Goal: Task Accomplishment & Management: Use online tool/utility

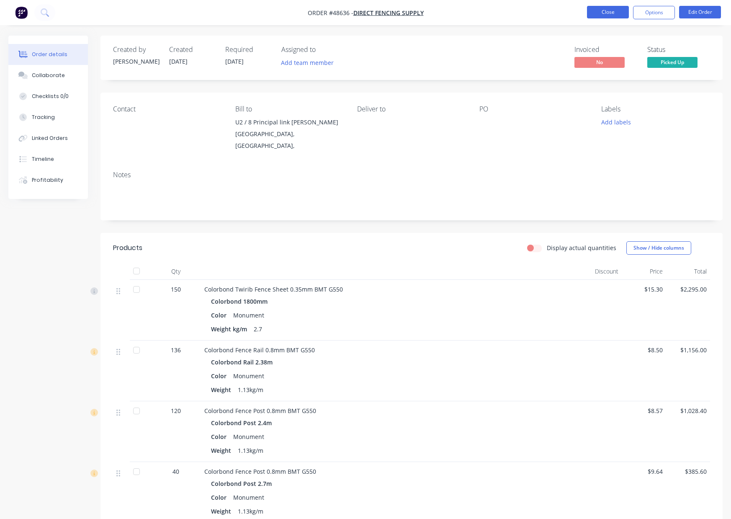
click at [600, 14] on button "Close" at bounding box center [608, 12] width 42 height 13
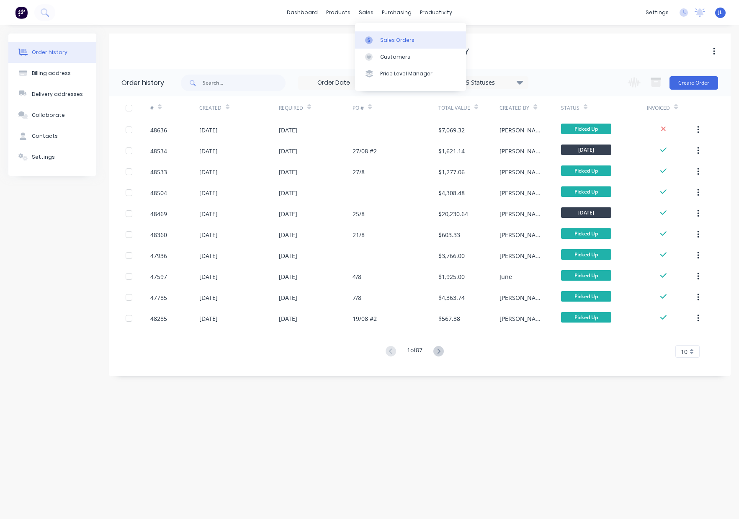
click at [400, 44] on link "Sales Orders" at bounding box center [410, 39] width 111 height 17
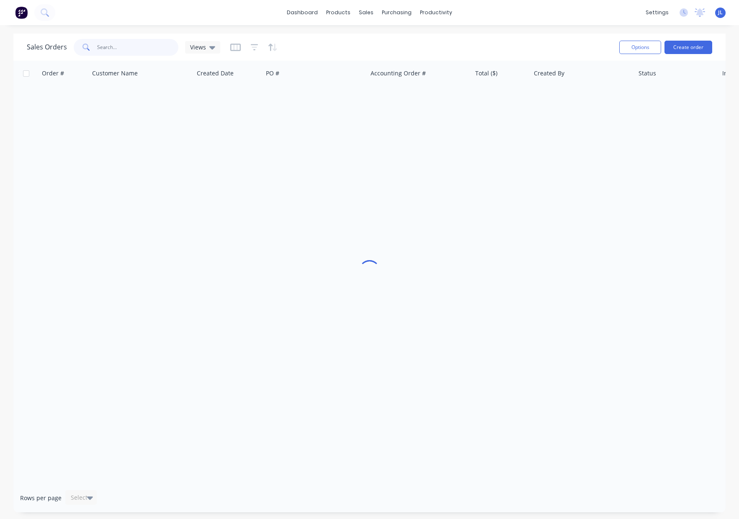
click at [140, 42] on input "text" at bounding box center [138, 47] width 82 height 17
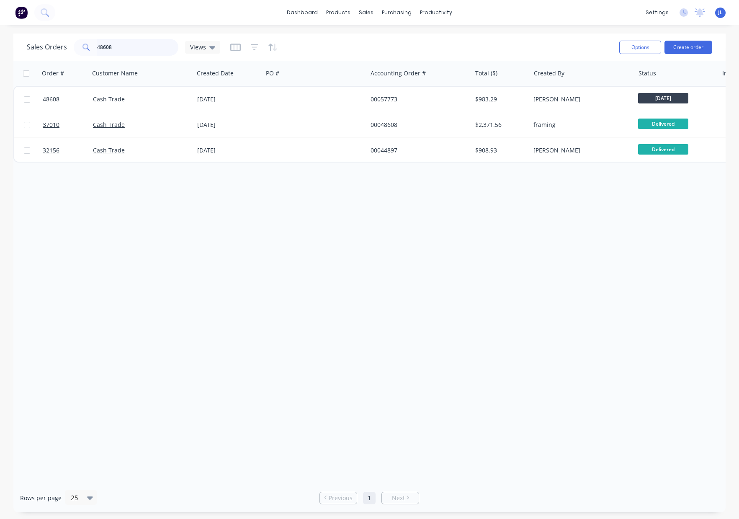
click at [117, 47] on input "48608" at bounding box center [138, 47] width 82 height 17
drag, startPoint x: 104, startPoint y: 202, endPoint x: 113, endPoint y: 151, distance: 51.9
click at [104, 198] on div "Order # Customer Name Created Date PO # Accounting Order # Total ($) Created By…" at bounding box center [369, 272] width 713 height 423
click at [126, 45] on input "48537" at bounding box center [138, 47] width 82 height 17
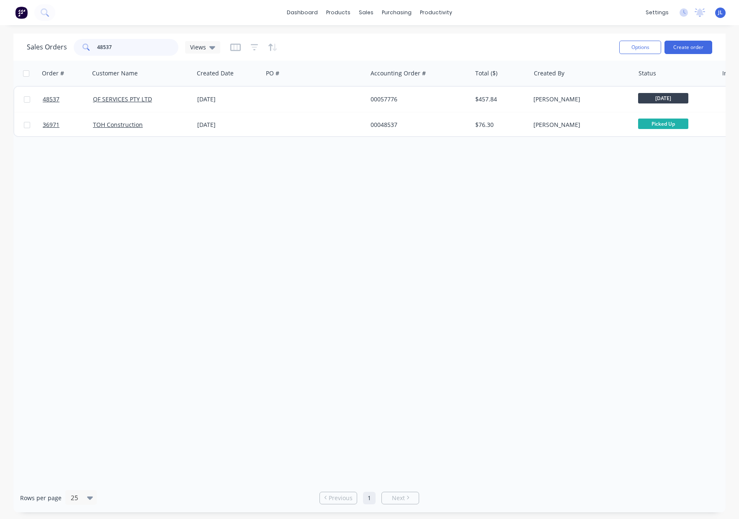
click at [126, 45] on input "48537" at bounding box center [138, 47] width 82 height 17
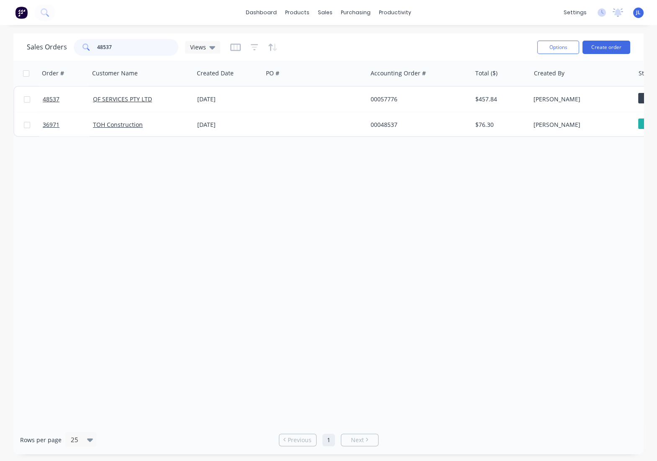
paste input "KENNETH"
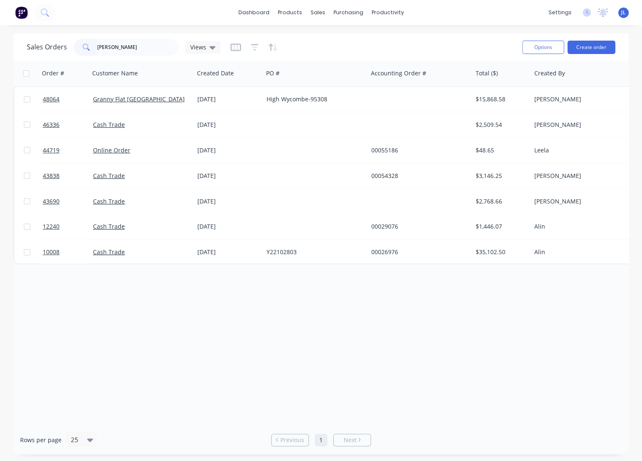
click at [529, 300] on div "Order # Customer Name Created Date PO # Accounting Order # Total ($) Created By…" at bounding box center [320, 243] width 615 height 365
drag, startPoint x: 136, startPoint y: 44, endPoint x: 70, endPoint y: 44, distance: 65.3
click at [70, 44] on div "Sales Orders KENNETH Views" at bounding box center [124, 47] width 194 height 17
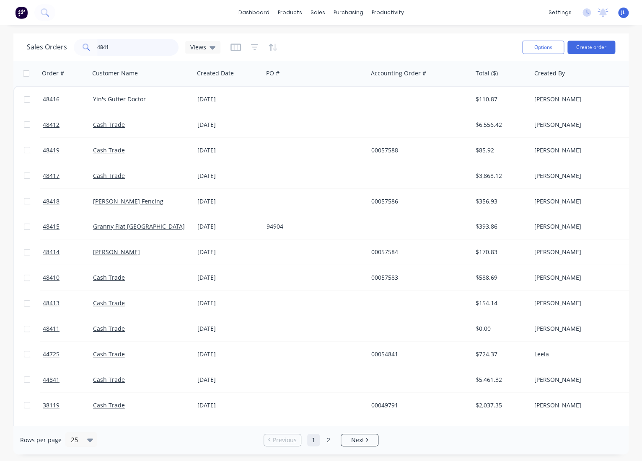
click at [146, 50] on input "4841" at bounding box center [138, 47] width 82 height 17
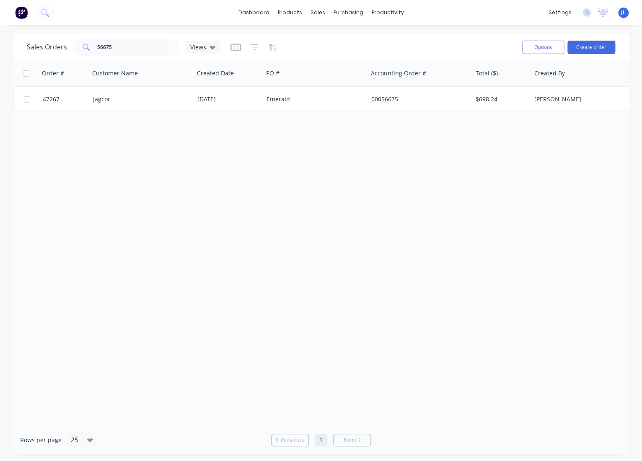
click at [72, 204] on div "Order # Customer Name Created Date PO # Accounting Order # Total ($) Created By…" at bounding box center [320, 243] width 615 height 365
click at [140, 41] on input "56675" at bounding box center [138, 47] width 82 height 17
type input "48489"
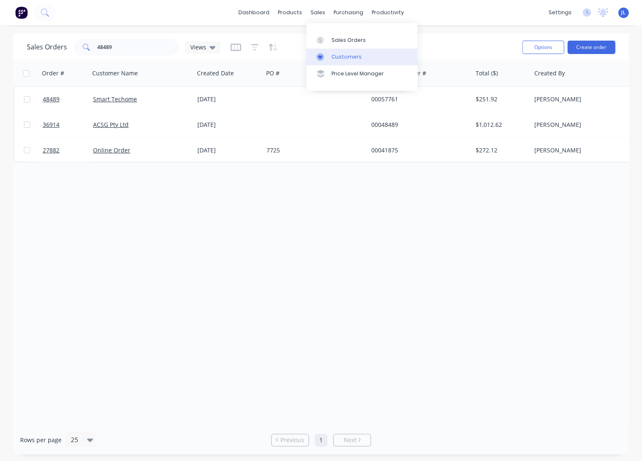
click at [345, 57] on div "Customers" at bounding box center [346, 57] width 30 height 8
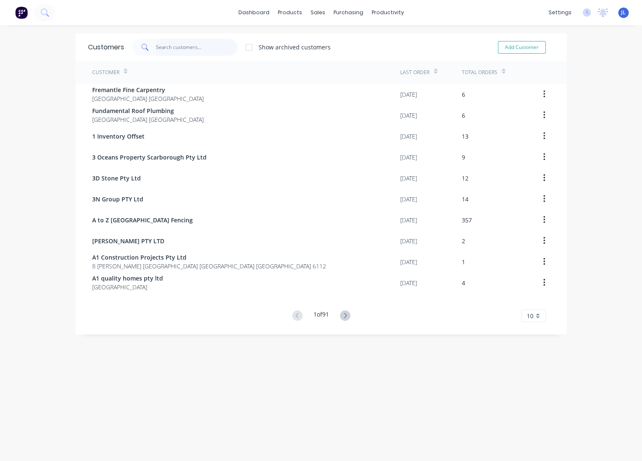
click at [207, 46] on input "text" at bounding box center [197, 47] width 82 height 17
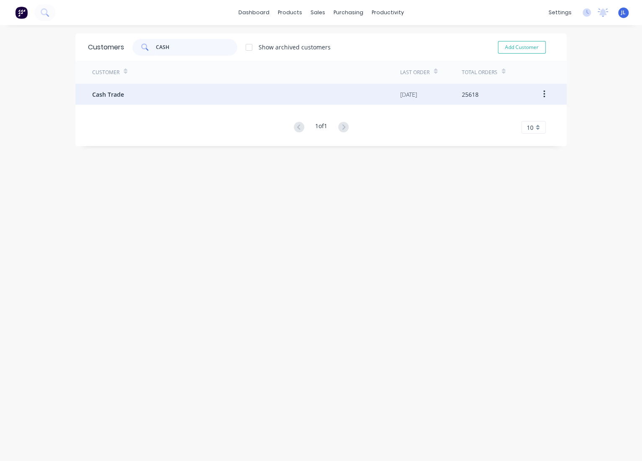
type input "CASH"
click at [106, 93] on span "Cash Trade" at bounding box center [108, 94] width 32 height 9
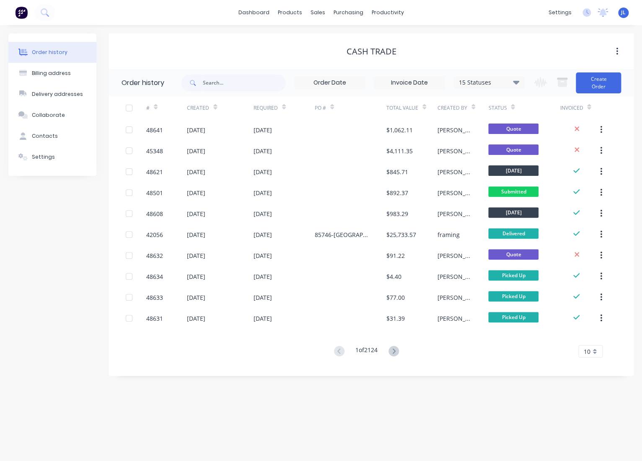
click at [191, 51] on div "Cash Trade" at bounding box center [371, 51] width 524 height 10
click at [255, 54] on div "Cash Trade" at bounding box center [371, 51] width 524 height 10
click at [344, 57] on div "Customers" at bounding box center [346, 57] width 30 height 8
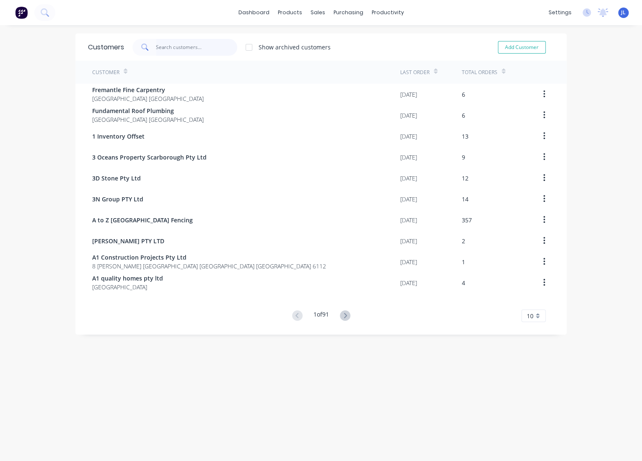
click at [178, 43] on input "text" at bounding box center [197, 47] width 82 height 17
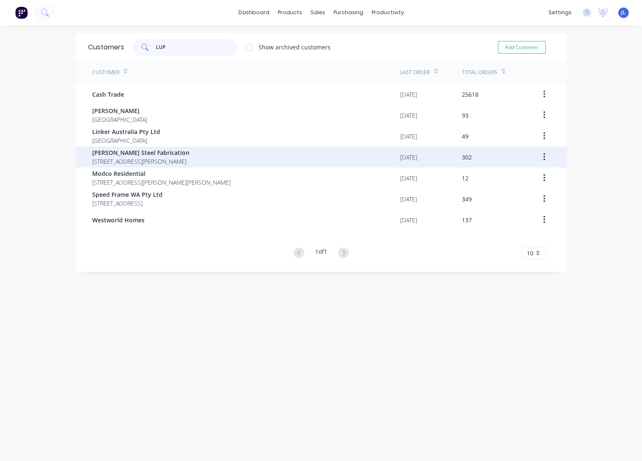
type input "LUP"
click at [152, 157] on span "Unit 2 / 53 Gillam Dr, Kelmscott WA 6111" Kelmsccott Western Australia Australia" at bounding box center [140, 161] width 97 height 9
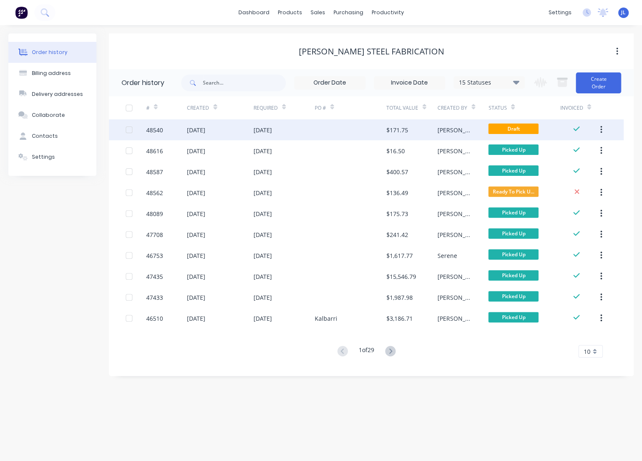
click at [401, 131] on div "$171.75" at bounding box center [397, 130] width 22 height 9
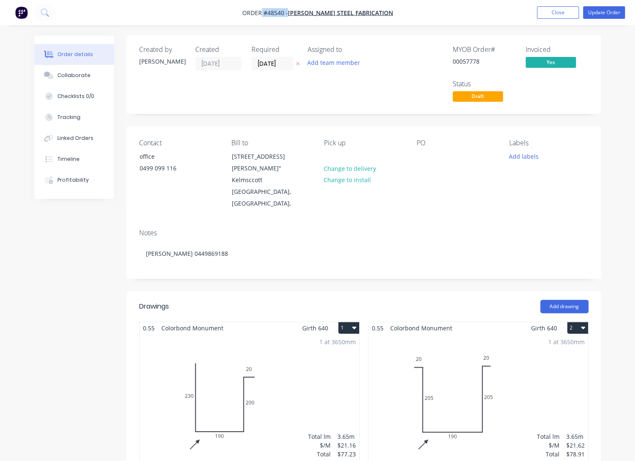
drag, startPoint x: 401, startPoint y: 12, endPoint x: 274, endPoint y: 10, distance: 126.5
click at [274, 10] on nav "Order #48540 - Lupica Steel Fabrication Add product Close Update Order" at bounding box center [317, 12] width 635 height 25
click at [222, 10] on nav "Order #48540 - Lupica Steel Fabrication Add product Close Update Order" at bounding box center [317, 12] width 635 height 25
click at [516, 18] on nav "Order #48540 - Lupica Steel Fabrication Add product Close Update Order" at bounding box center [317, 12] width 635 height 25
click at [237, 123] on div "Created by Rachel Created 29/08/25 Required 27/08/25 Assigned to Add team membe…" at bounding box center [363, 374] width 474 height 676
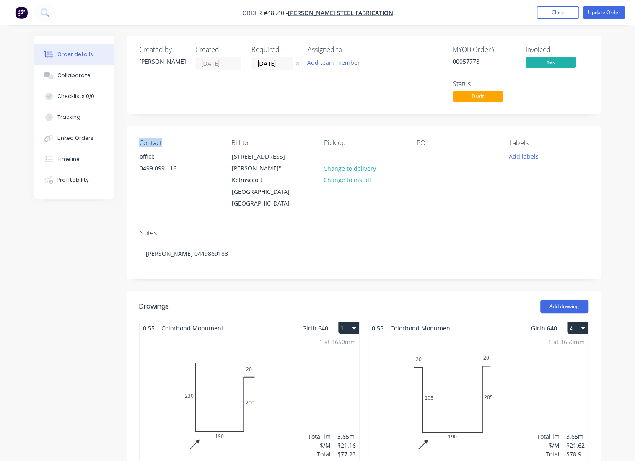
drag, startPoint x: 171, startPoint y: 143, endPoint x: 127, endPoint y: 137, distance: 44.9
click at [127, 140] on div "Contact office 0499 099 116 Bill to Unit 2 / 53 Gillam Dr, Kelmscott WA 6111" K…" at bounding box center [363, 174] width 474 height 96
click at [170, 119] on div "Created by Rachel Created 29/08/25 Required 27/08/25 Assigned to Add team membe…" at bounding box center [363, 374] width 474 height 676
click at [457, 0] on nav "Order #48540 - Lupica Steel Fabrication Add product Close Update Order" at bounding box center [317, 12] width 635 height 25
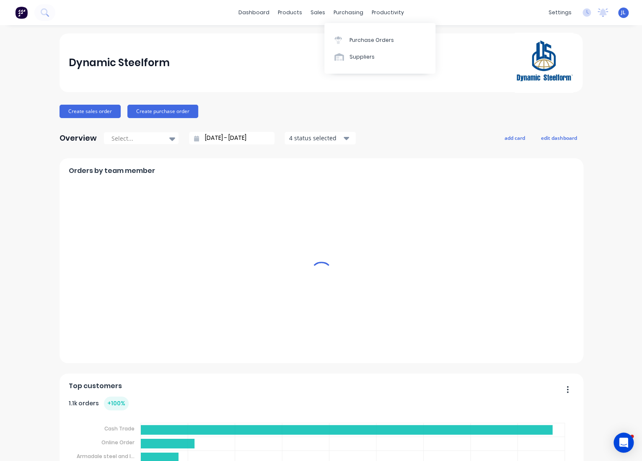
click at [111, 25] on link "Sales Orders" at bounding box center [55, 16] width 111 height 17
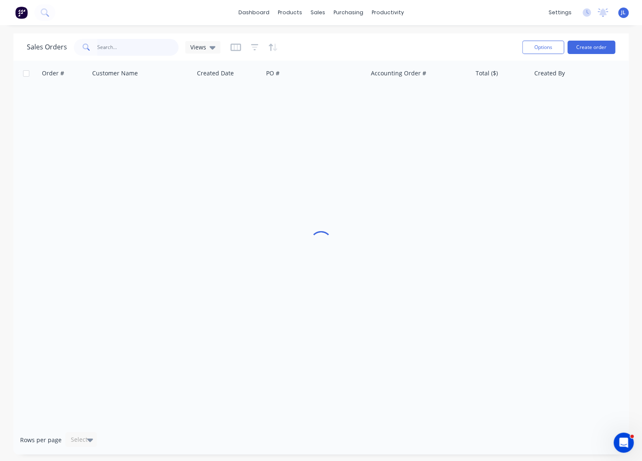
click at [132, 47] on input "text" at bounding box center [138, 47] width 82 height 17
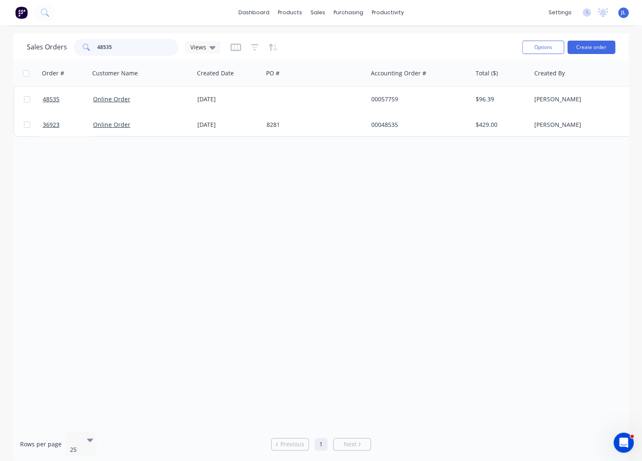
click at [154, 49] on input "48535" at bounding box center [138, 47] width 82 height 17
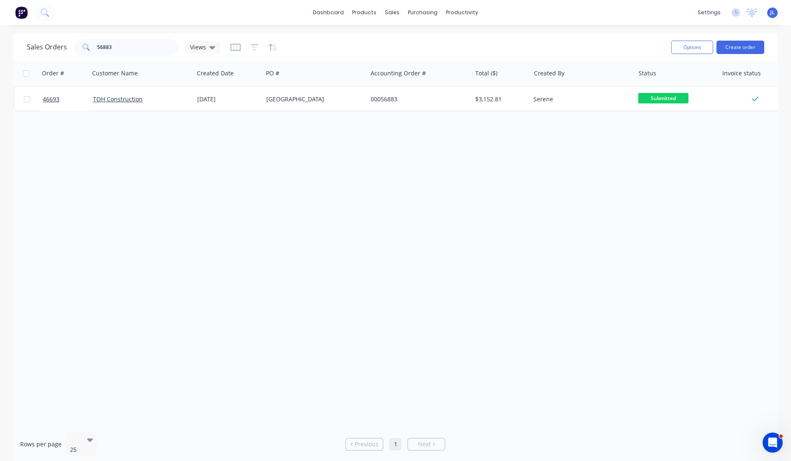
drag, startPoint x: 449, startPoint y: 178, endPoint x: 453, endPoint y: 187, distance: 10.0
click at [449, 178] on div "Order # Customer Name Created Date PO # Accounting Order # Total ($) Created By…" at bounding box center [395, 243] width 764 height 365
drag, startPoint x: 54, startPoint y: 178, endPoint x: 119, endPoint y: 59, distance: 136.1
click at [54, 178] on div "Order # Customer Name Created Date PO # Accounting Order # Total ($) Created By…" at bounding box center [395, 243] width 764 height 365
click at [126, 43] on input "56883" at bounding box center [138, 47] width 82 height 17
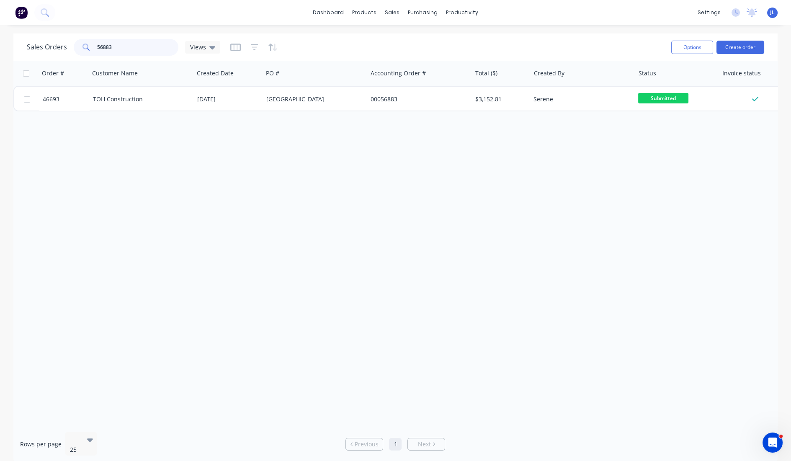
click at [126, 43] on input "56883" at bounding box center [138, 47] width 82 height 17
paste input "JOSEPH"
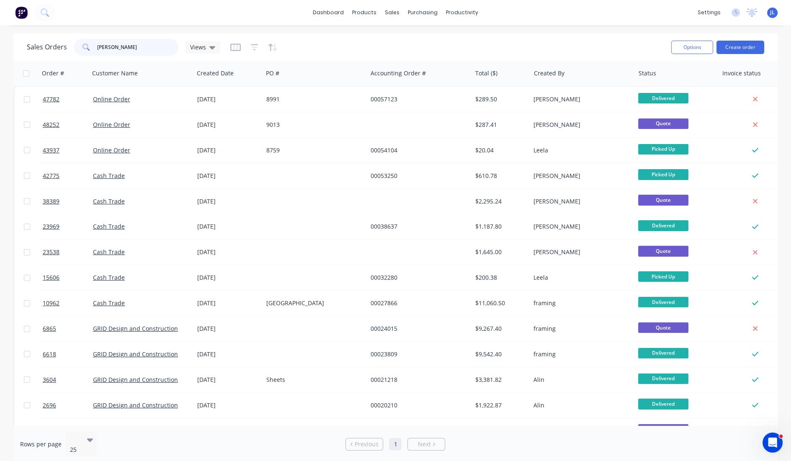
type input "JOSEPH"
click at [136, 31] on div "dashboard products sales purchasing productivity dashboard products Product Cat…" at bounding box center [395, 230] width 791 height 461
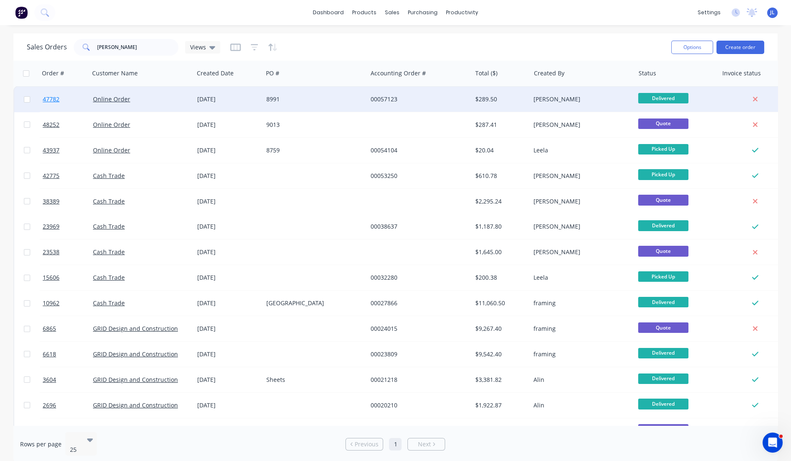
click at [49, 100] on span "47782" at bounding box center [51, 99] width 17 height 8
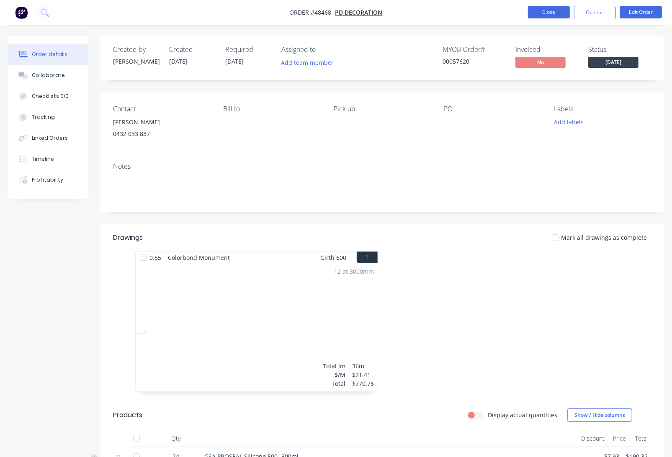
click at [548, 14] on button "Close" at bounding box center [549, 12] width 42 height 13
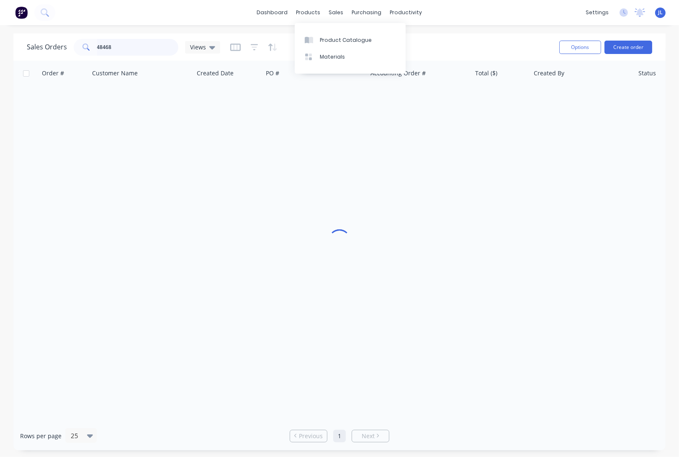
click at [157, 52] on input "48468" at bounding box center [138, 47] width 82 height 17
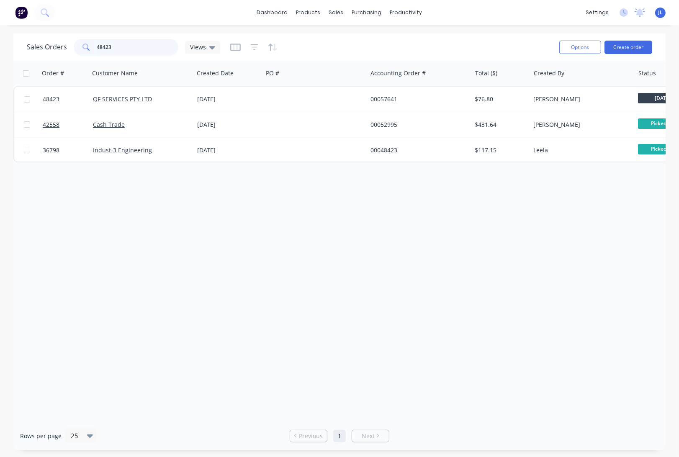
type input "48423"
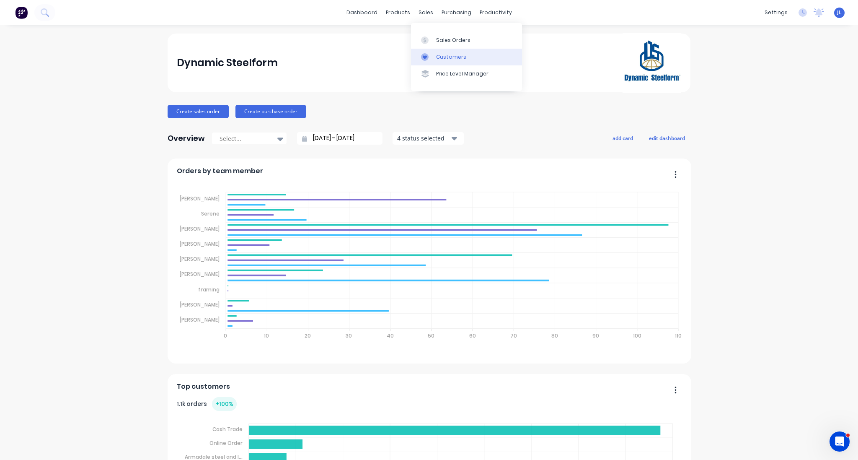
click at [439, 59] on div "Customers" at bounding box center [451, 57] width 30 height 8
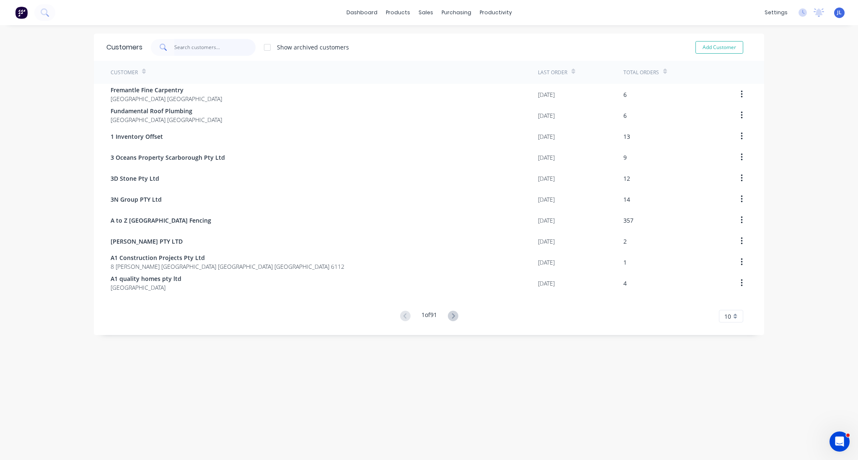
click at [211, 47] on input "text" at bounding box center [215, 47] width 82 height 17
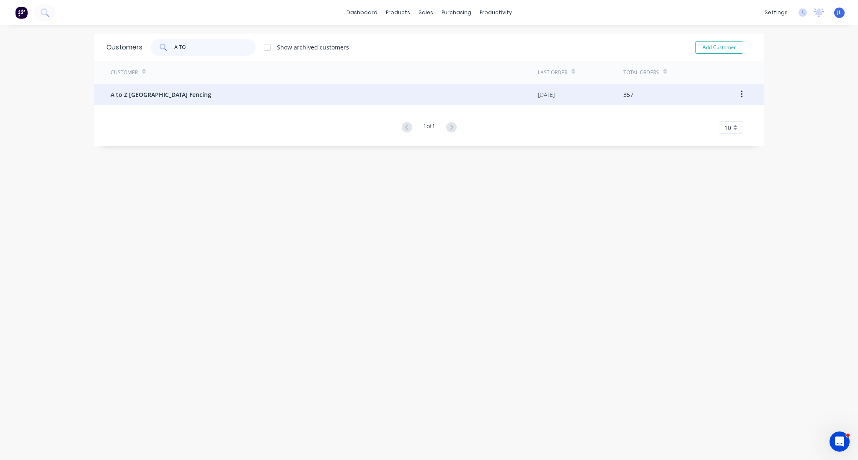
type input "A TO"
click at [159, 97] on span "A to Z Perth Fencing" at bounding box center [161, 94] width 101 height 9
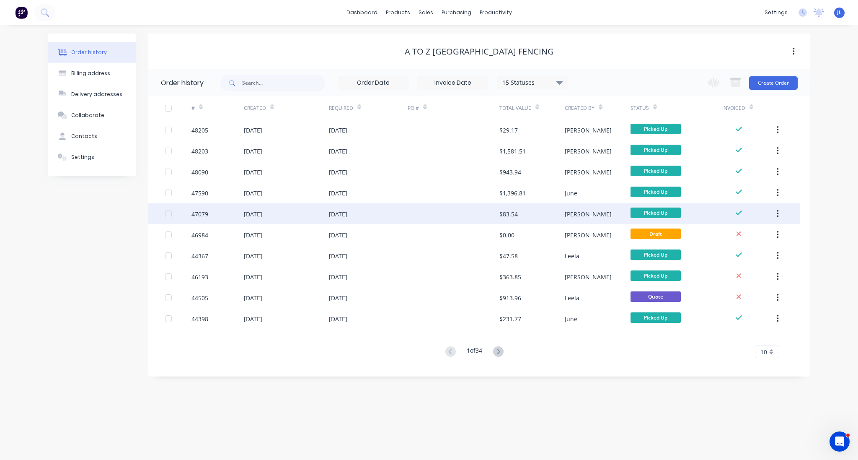
click at [426, 209] on div at bounding box center [454, 213] width 92 height 21
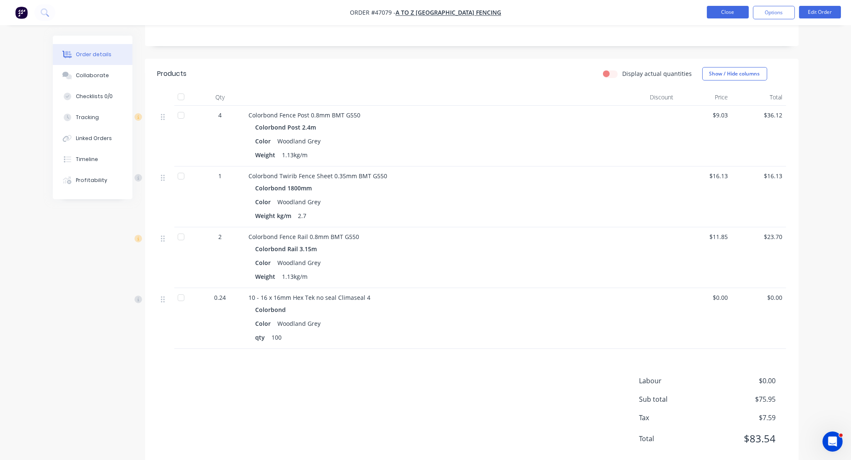
scroll to position [147, 0]
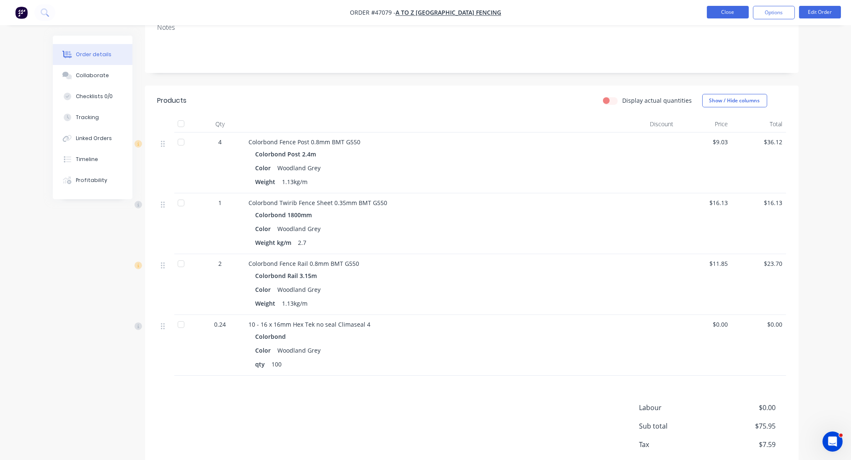
click at [730, 13] on button "Close" at bounding box center [728, 12] width 42 height 13
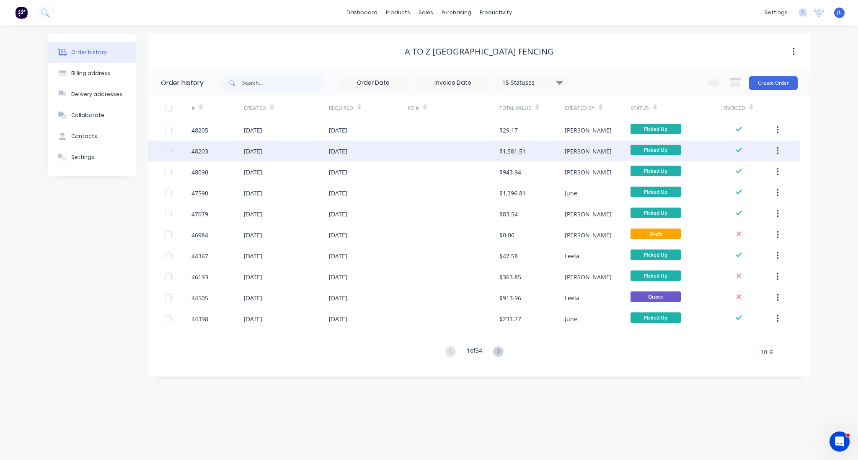
click at [461, 160] on div at bounding box center [454, 150] width 92 height 21
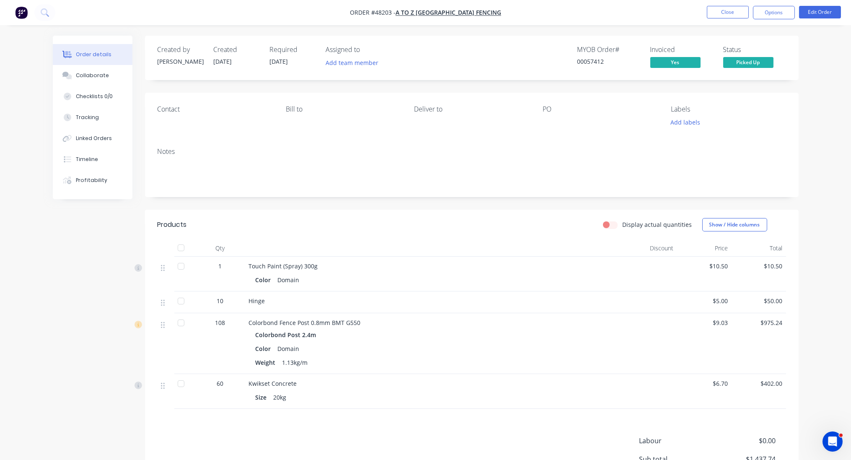
scroll to position [46, 0]
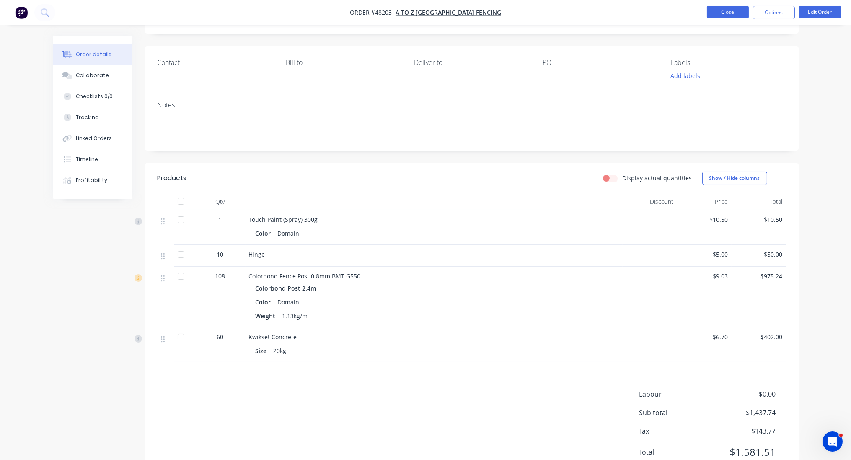
click at [713, 12] on button "Close" at bounding box center [728, 12] width 42 height 13
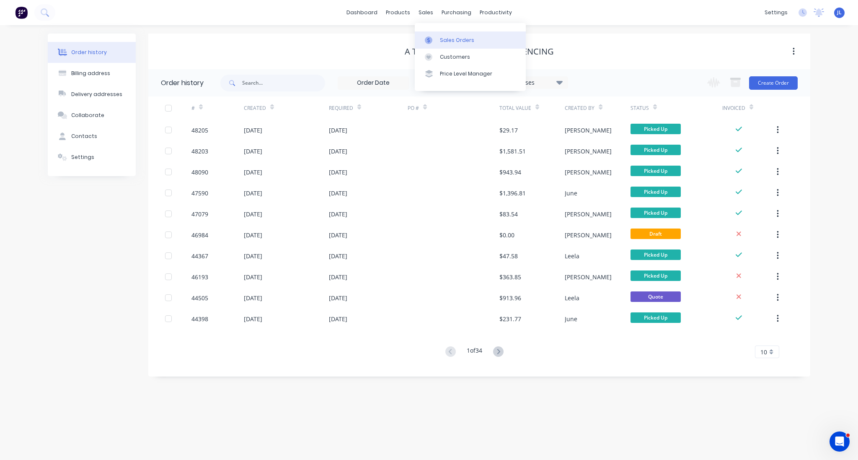
click at [444, 41] on div "Sales Orders" at bounding box center [457, 40] width 34 height 8
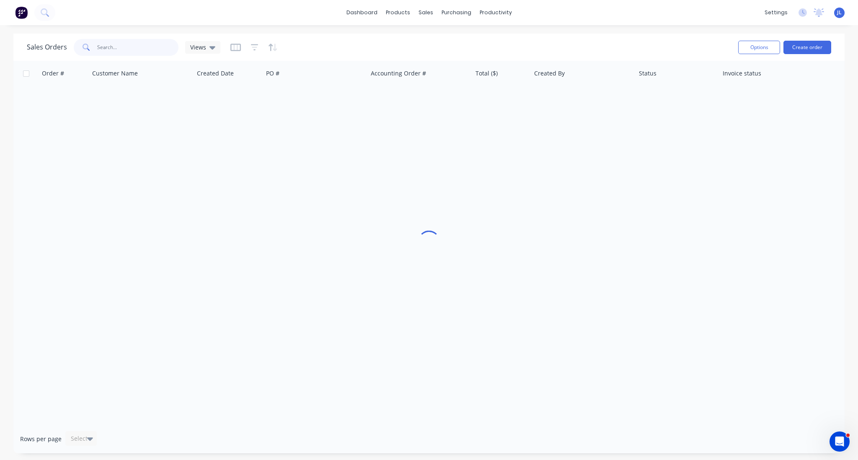
click at [133, 50] on input "text" at bounding box center [138, 47] width 82 height 17
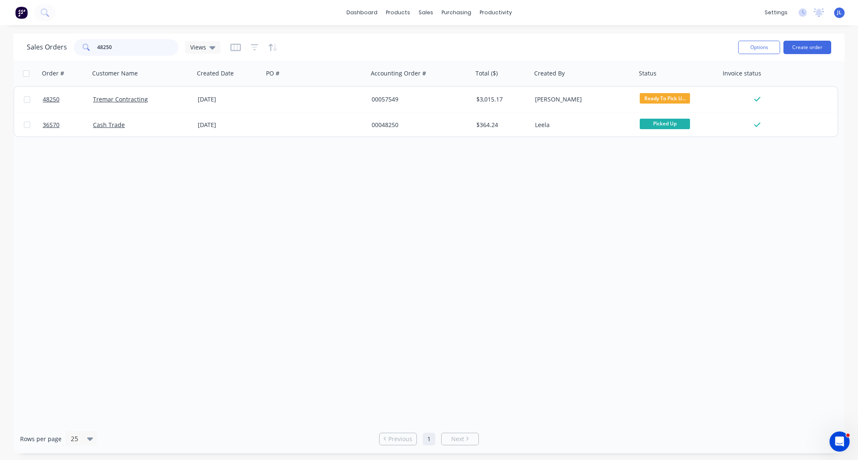
type input "48250"
click at [510, 175] on div "Order # Customer Name Created Date PO # Accounting Order # Total ($) Created By…" at bounding box center [428, 242] width 831 height 363
click at [456, 56] on div "Customers" at bounding box center [455, 57] width 30 height 8
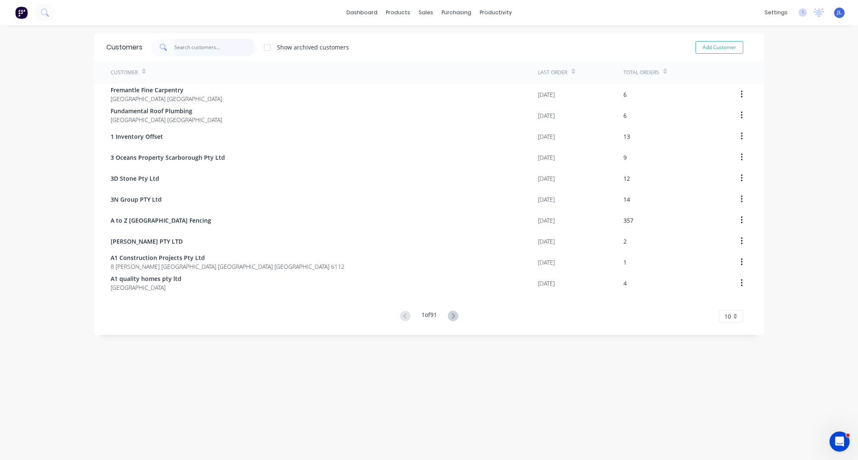
click at [207, 50] on input "text" at bounding box center [215, 47] width 82 height 17
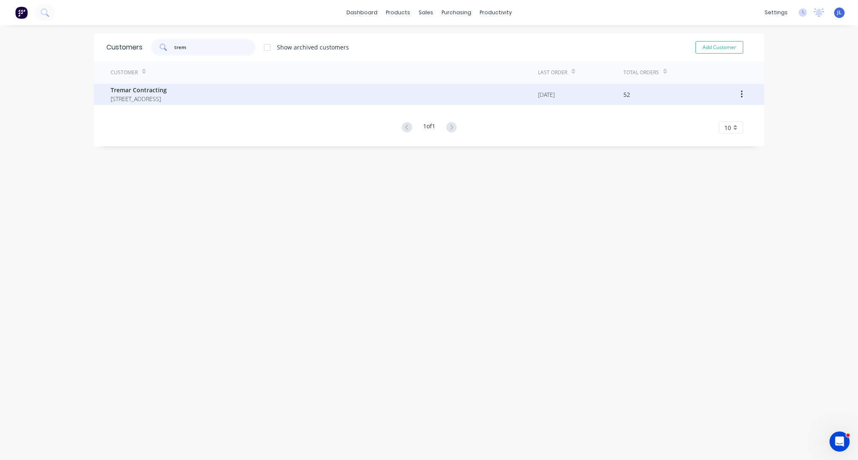
type input "trem"
click at [167, 92] on span "Tremar Contracting" at bounding box center [139, 89] width 56 height 9
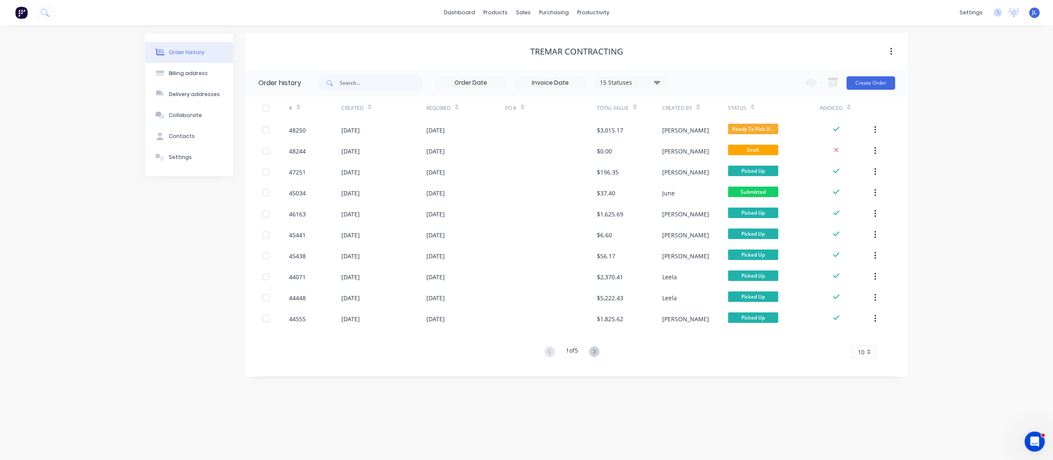
click at [696, 47] on div "Tremar Contracting" at bounding box center [577, 51] width 662 height 10
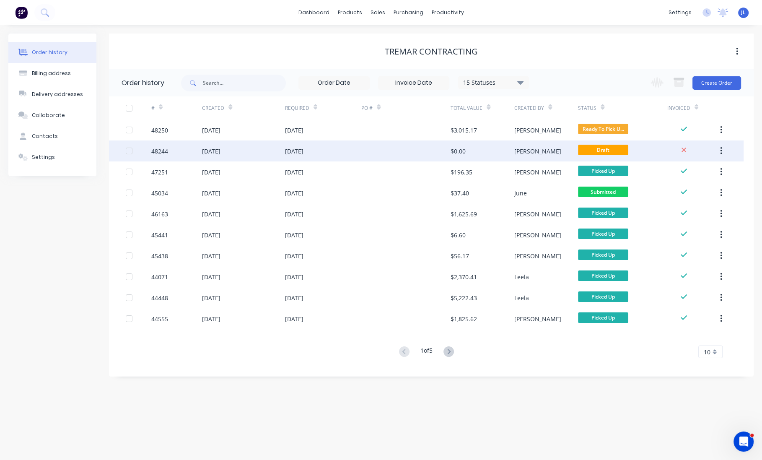
click at [462, 145] on div "$0.00" at bounding box center [482, 150] width 64 height 21
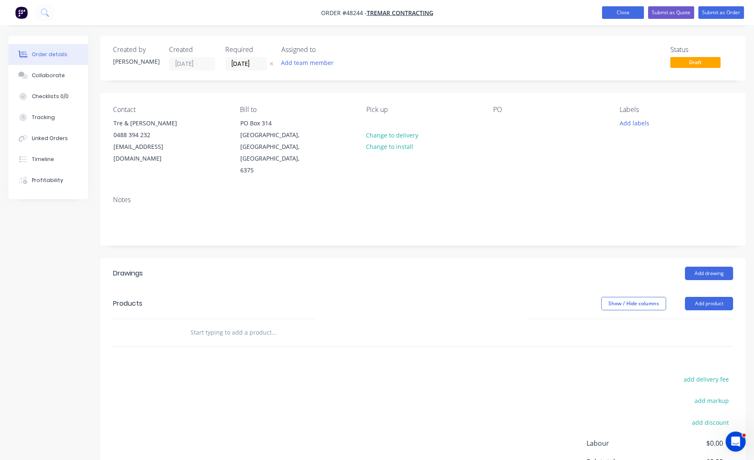
click at [603, 10] on button "Close" at bounding box center [623, 12] width 42 height 13
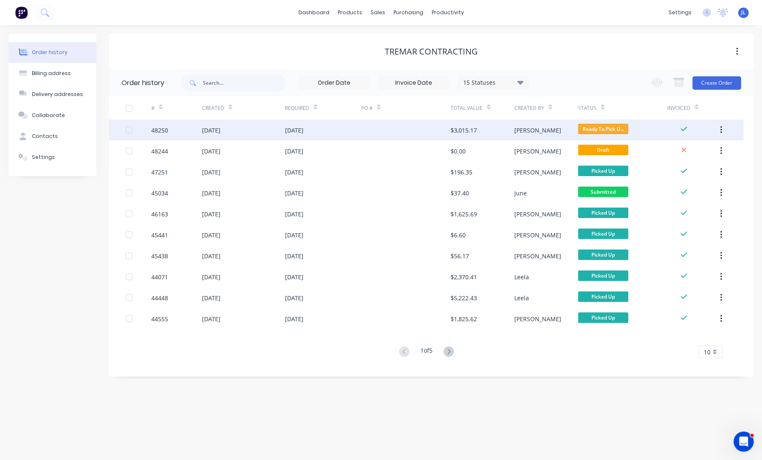
click at [407, 132] on div at bounding box center [405, 129] width 89 height 21
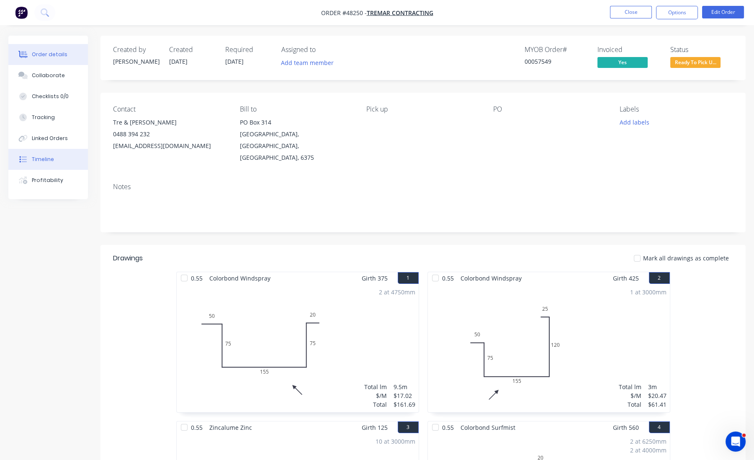
click at [55, 161] on button "Timeline" at bounding box center [48, 159] width 80 height 21
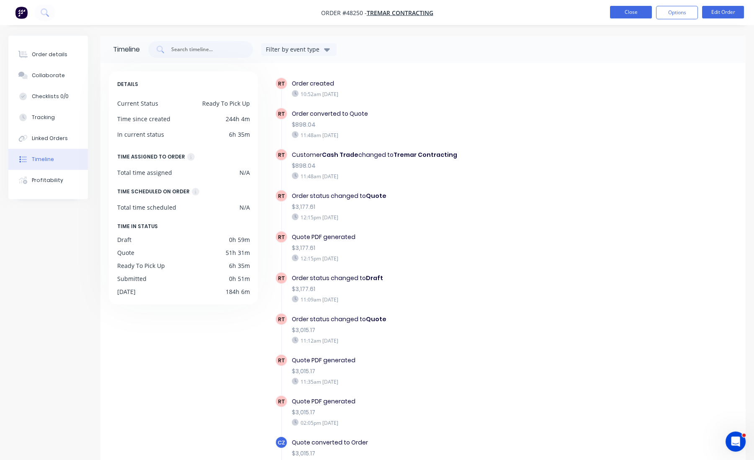
click at [635, 15] on button "Close" at bounding box center [631, 12] width 42 height 13
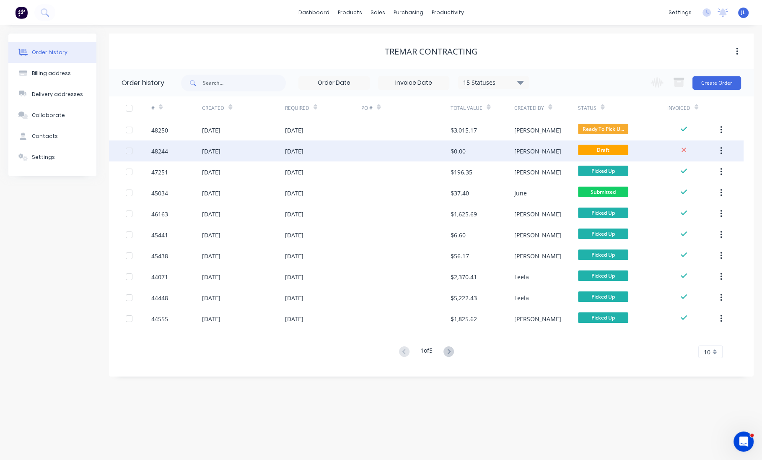
click at [493, 149] on div "$0.00" at bounding box center [482, 150] width 64 height 21
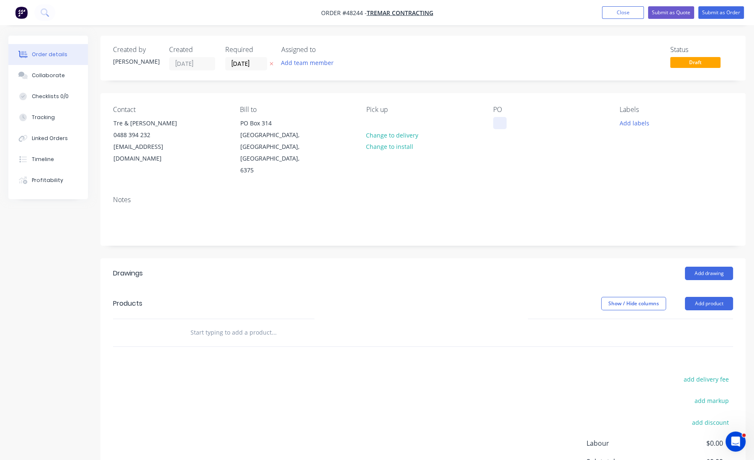
click at [496, 120] on div at bounding box center [499, 123] width 13 height 12
click at [78, 5] on nav "Order #48244 - Tremar Contracting Add product Close Submit as Quote Submit as O…" at bounding box center [377, 12] width 754 height 25
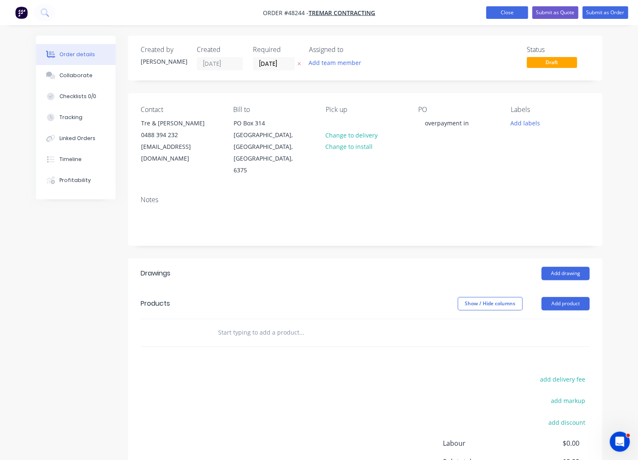
click at [506, 14] on button "Close" at bounding box center [507, 12] width 42 height 13
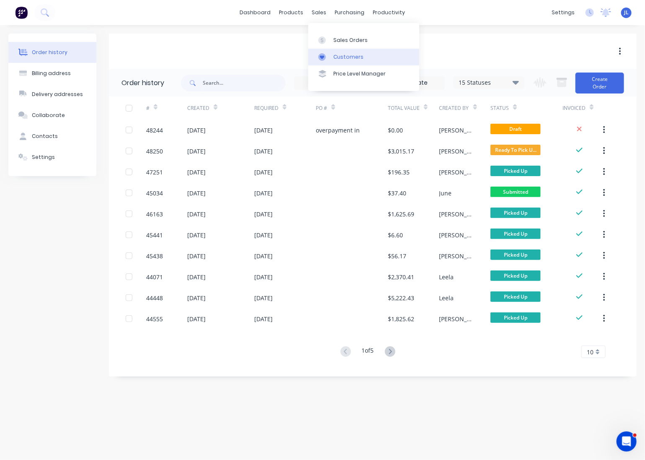
click at [333, 56] on div "Customers" at bounding box center [348, 57] width 30 height 8
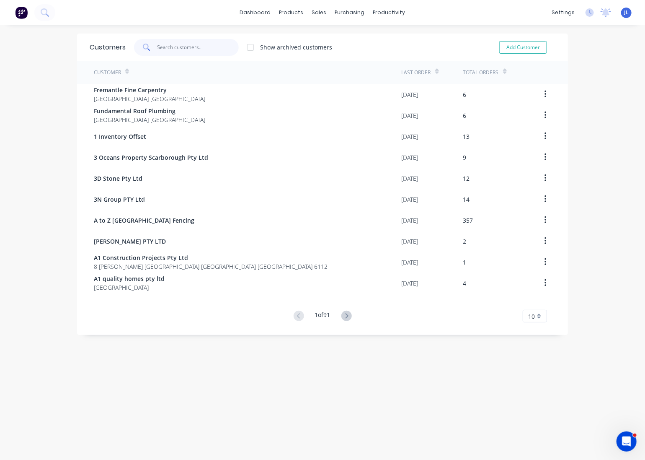
click at [188, 54] on input "text" at bounding box center [198, 47] width 82 height 17
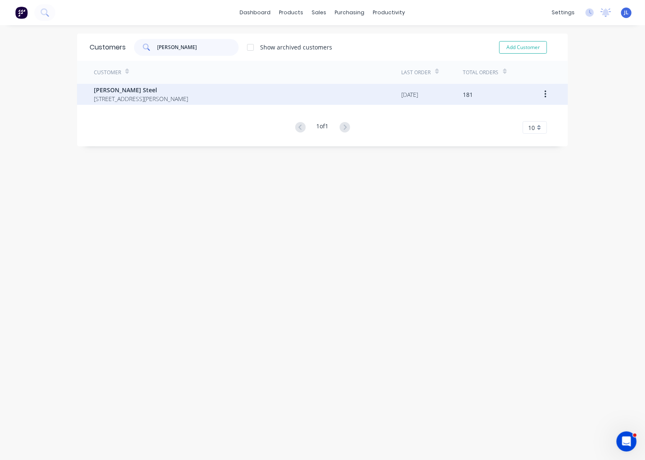
type input "roys"
click at [209, 94] on div "Roys Steel 21 McCook St, Forrestdale WA 6112" at bounding box center [248, 94] width 308 height 21
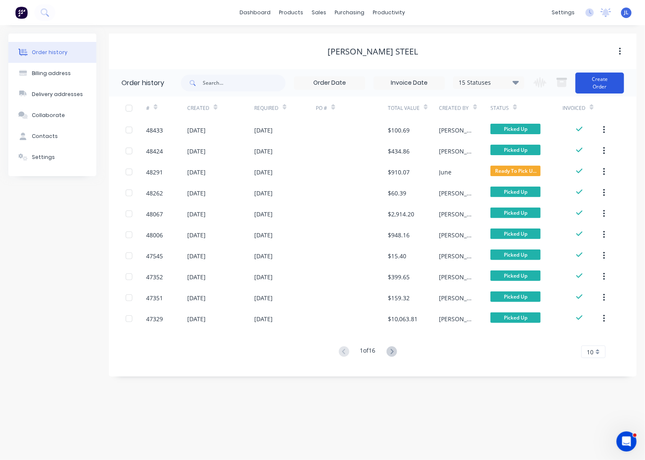
click at [598, 81] on button "Create Order" at bounding box center [600, 82] width 49 height 21
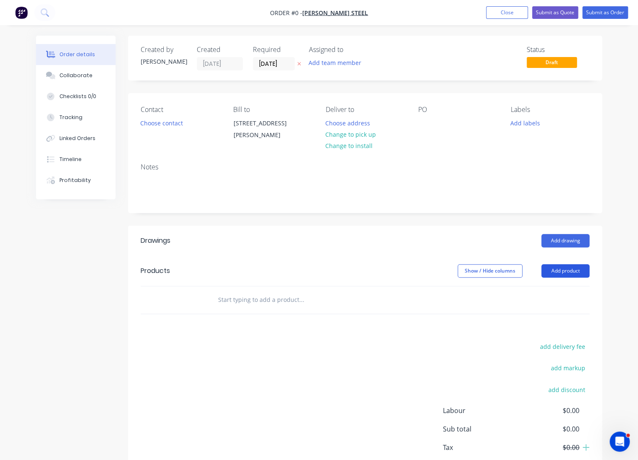
click at [564, 266] on button "Add product" at bounding box center [566, 270] width 48 height 13
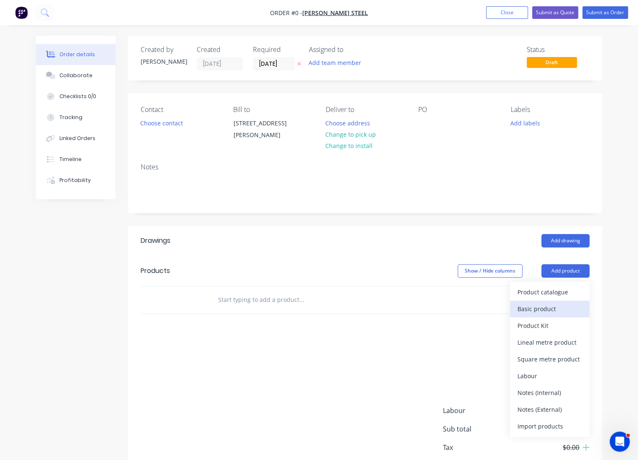
click at [556, 302] on div "Basic product" at bounding box center [550, 308] width 65 height 12
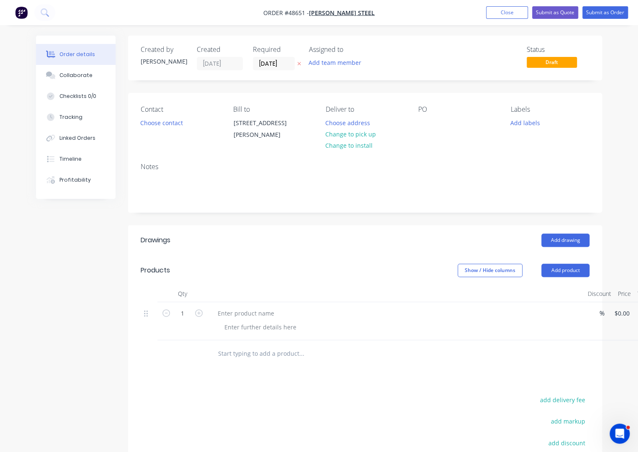
click at [268, 304] on div at bounding box center [396, 321] width 377 height 38
click at [264, 311] on div at bounding box center [246, 313] width 70 height 12
click at [261, 312] on div "Colorbond 0.55-1200mm Width Surfmist" at bounding box center [274, 313] width 126 height 12
click at [355, 329] on div at bounding box center [400, 327] width 364 height 12
click at [187, 315] on input "1" at bounding box center [183, 313] width 22 height 13
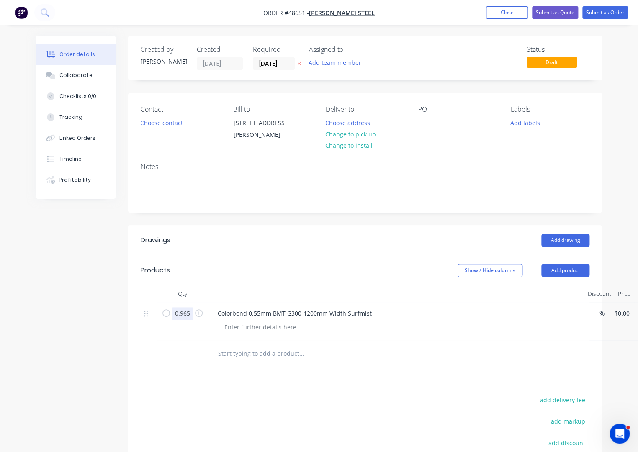
type input "0.965"
click at [305, 257] on header "Products Show / Hide columns Add product" at bounding box center [365, 271] width 474 height 30
click at [590, 313] on div "0.965 Colorbond 0.55mm BMT G300-1200mm Width Surfmist % 0 0 $0.00 $0.00" at bounding box center [365, 321] width 449 height 38
type input "$3,600.00"
type input "$3,474.00"
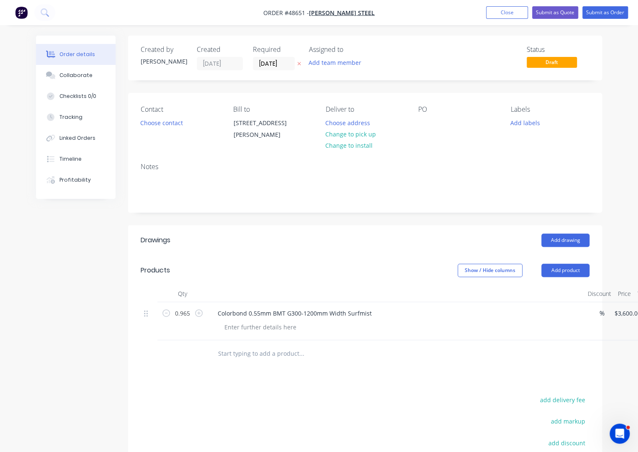
click at [583, 367] on div at bounding box center [365, 354] width 449 height 27
click at [330, 250] on header "Drawings Add drawing" at bounding box center [365, 240] width 474 height 30
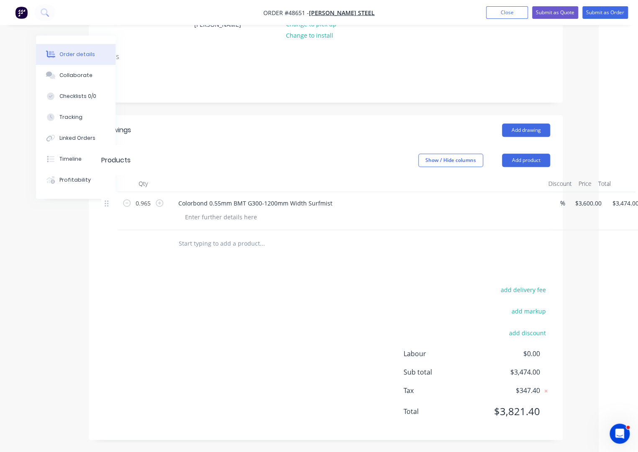
scroll to position [110, 50]
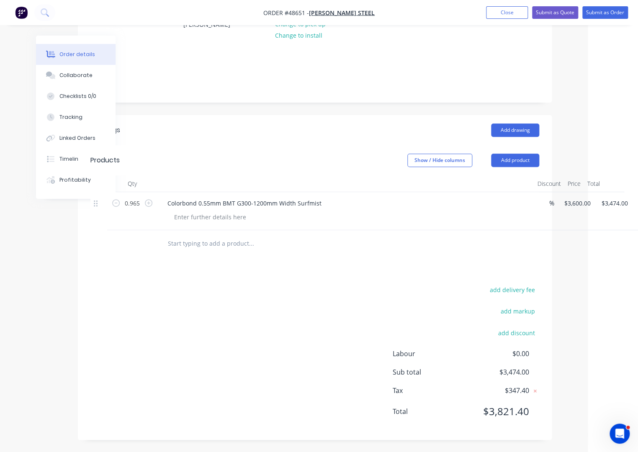
click at [259, 344] on div "add delivery fee add markup add discount Labour $0.00 Sub total $3,474.00 Tax $…" at bounding box center [314, 355] width 449 height 143
click at [259, 343] on div "add delivery fee add markup add discount Labour $0.00 Sub total $3,474.00 Tax $…" at bounding box center [314, 355] width 449 height 143
click at [379, 163] on div "Show / Hide columns Add product" at bounding box center [363, 160] width 354 height 13
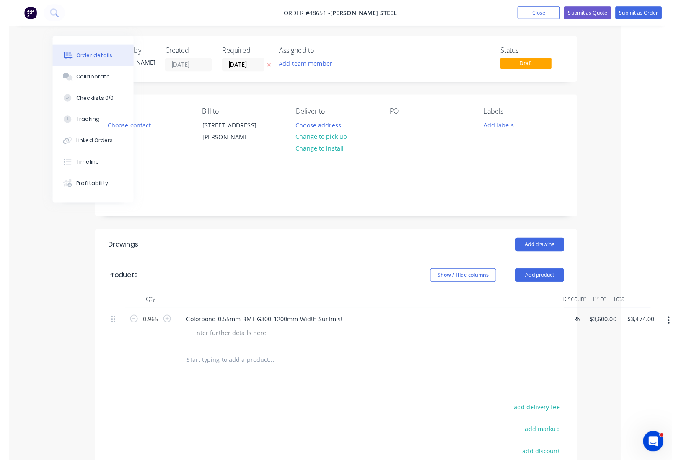
scroll to position [0, 0]
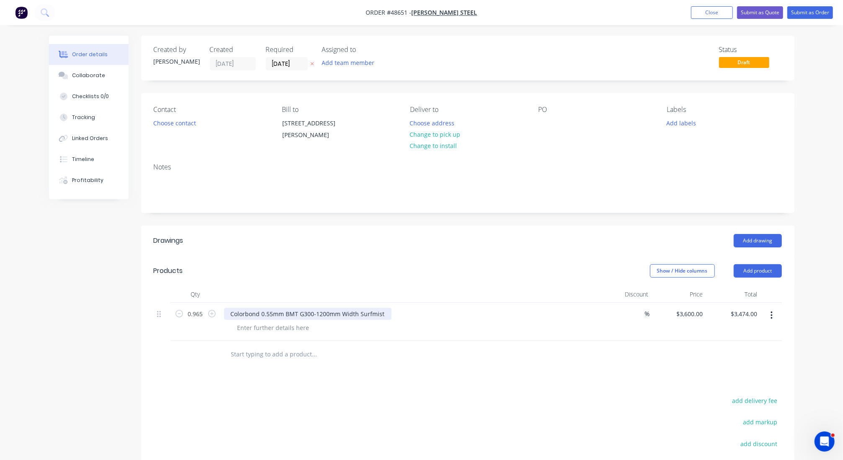
click at [385, 312] on div "Colorbond 0.55mm BMT G300-1200mm Width Surfmist" at bounding box center [308, 313] width 168 height 12
click at [405, 268] on div "Show / Hide columns Add product" at bounding box center [534, 270] width 495 height 13
click at [807, 12] on button "Submit as Order" at bounding box center [810, 12] width 46 height 13
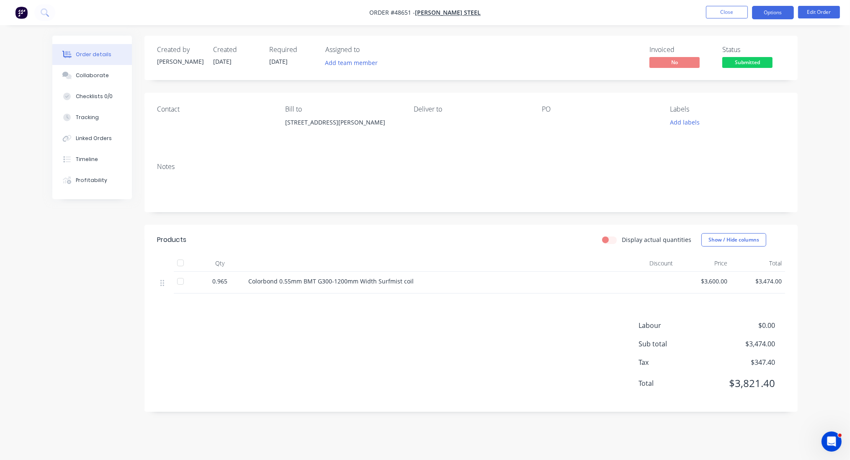
click at [777, 16] on button "Options" at bounding box center [773, 12] width 42 height 13
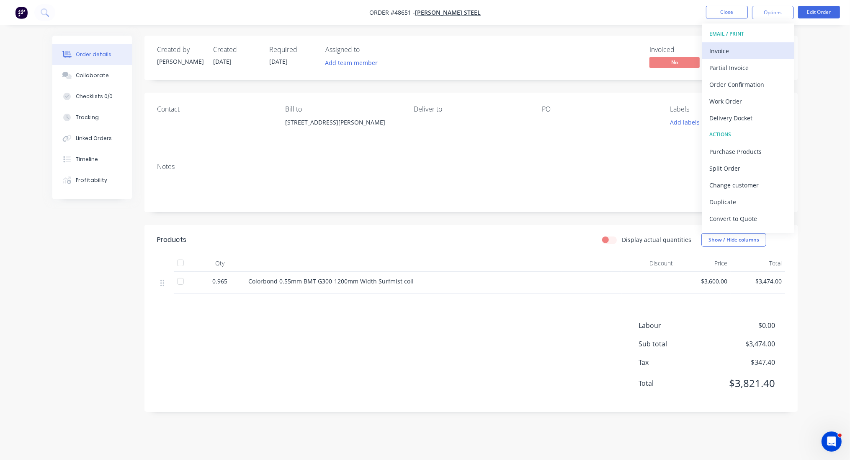
click at [757, 45] on div "Invoice" at bounding box center [748, 51] width 77 height 12
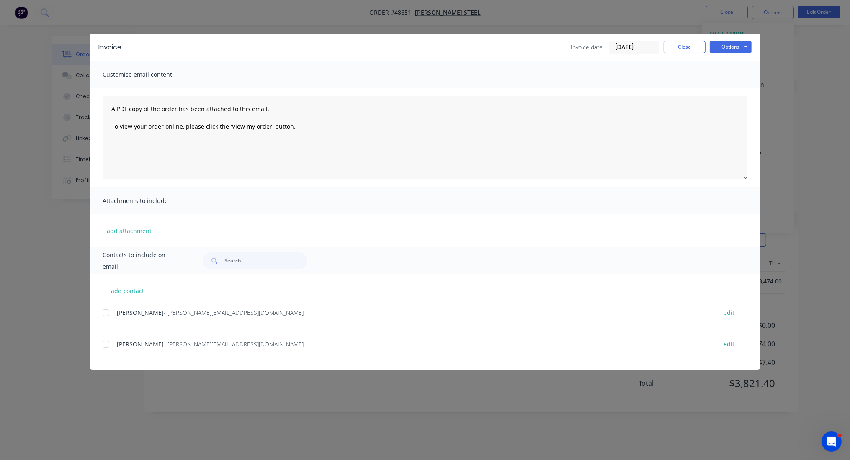
click at [101, 315] on div "add contact Marc - marc@royssteel.com.au edit Seth Vlietstra - Seth@royssheds.c…" at bounding box center [425, 322] width 670 height 96
click at [106, 312] on div at bounding box center [106, 312] width 17 height 17
click at [727, 49] on button "Options" at bounding box center [731, 47] width 42 height 13
click at [745, 90] on button "Email" at bounding box center [737, 90] width 54 height 14
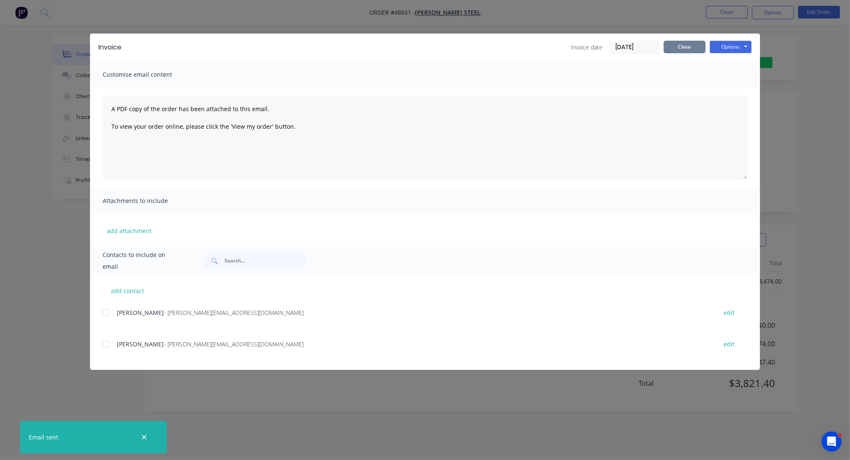
click at [694, 44] on button "Close" at bounding box center [685, 47] width 42 height 13
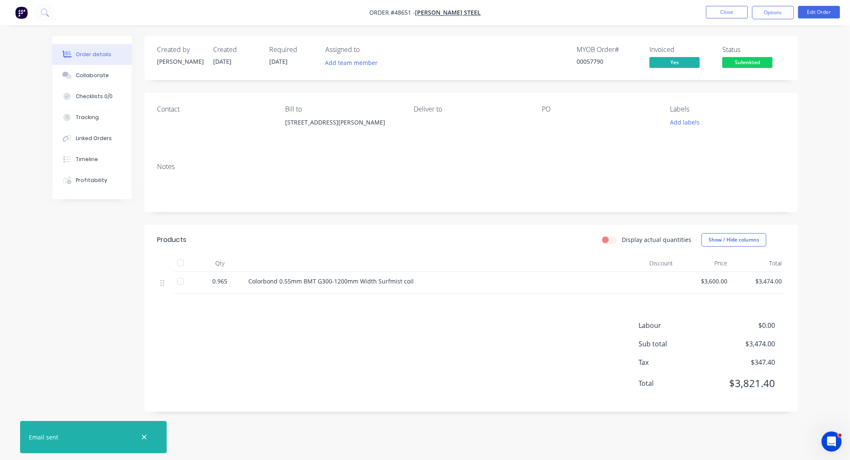
click at [743, 63] on span "Submitted" at bounding box center [748, 62] width 50 height 10
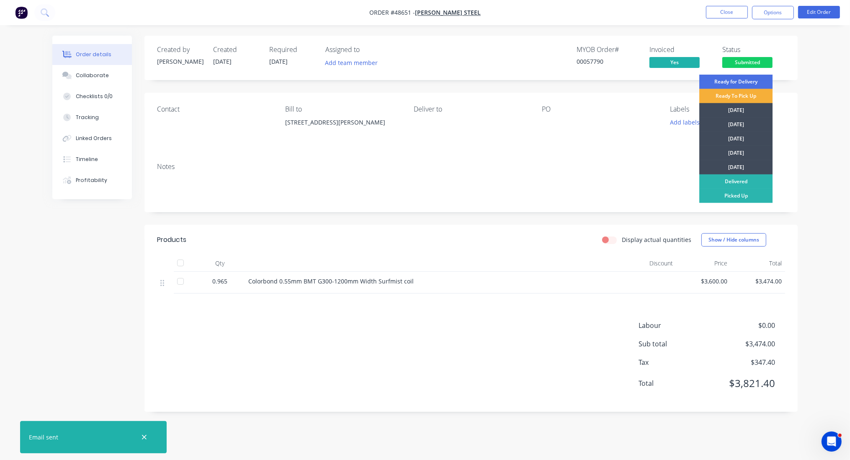
drag, startPoint x: 747, startPoint y: 197, endPoint x: 741, endPoint y: 149, distance: 48.6
click at [746, 197] on div "Picked Up" at bounding box center [736, 195] width 73 height 14
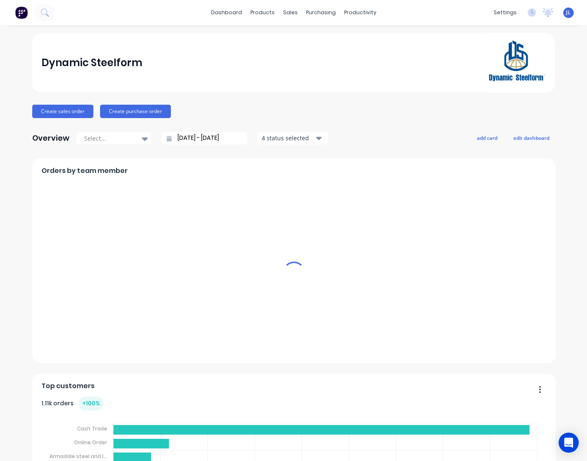
click at [258, 12] on div "products" at bounding box center [262, 12] width 33 height 13
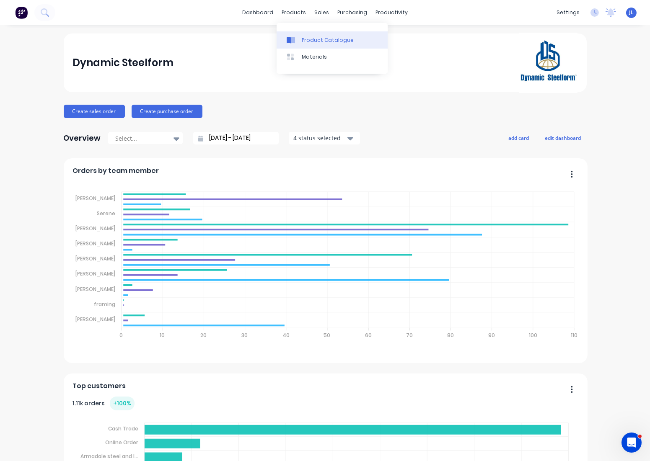
click at [319, 37] on div "Product Catalogue" at bounding box center [328, 40] width 52 height 8
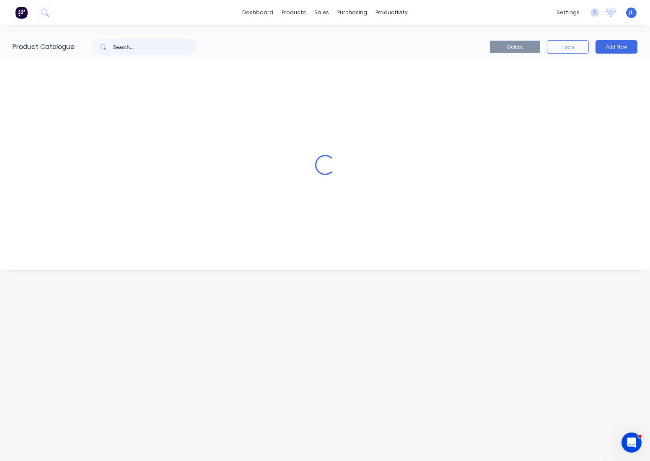
click at [171, 43] on input "text" at bounding box center [154, 47] width 83 height 17
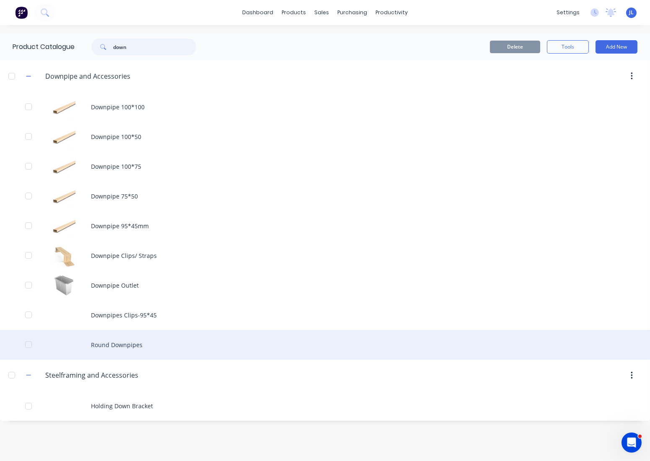
type input "down"
click at [118, 349] on div "Round Downpipes" at bounding box center [325, 345] width 650 height 30
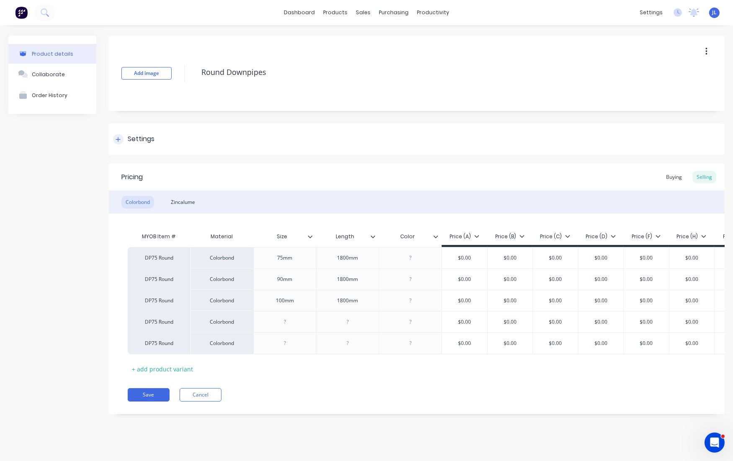
click at [119, 139] on icon at bounding box center [118, 140] width 5 height 6
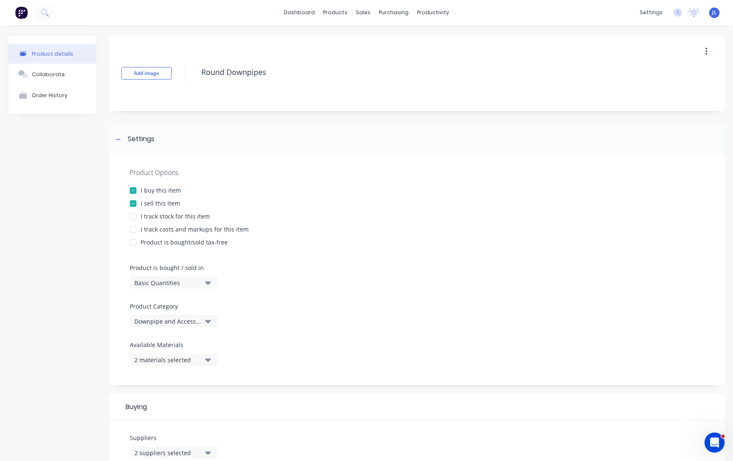
click at [184, 359] on div "2 materials selected" at bounding box center [167, 360] width 67 height 9
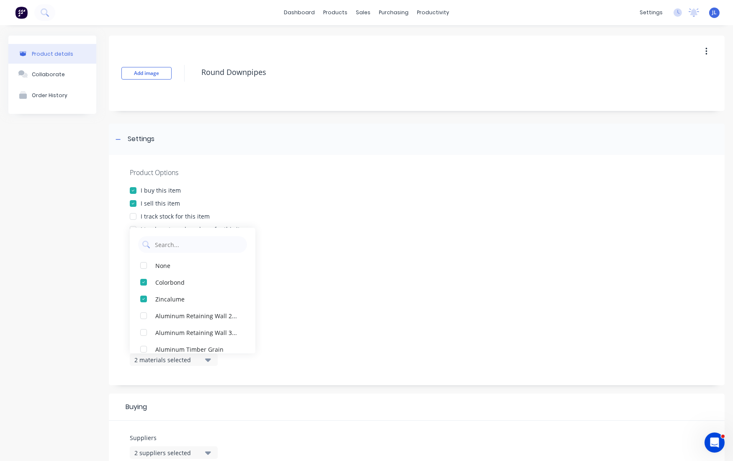
click at [54, 342] on div "Product details Collaborate Order History" at bounding box center [52, 409] width 88 height 747
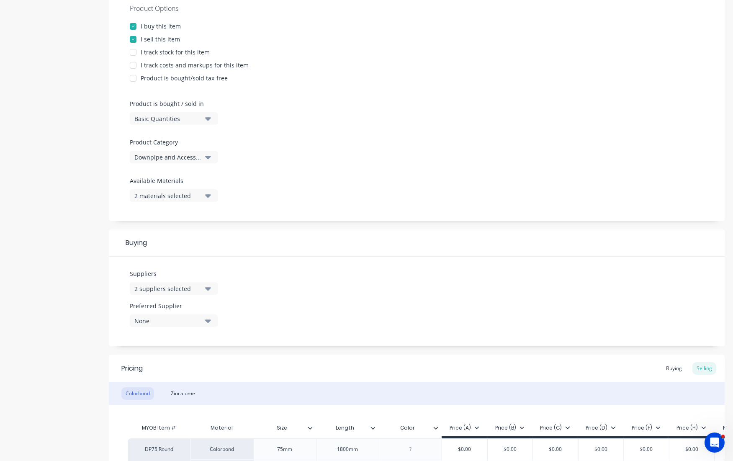
scroll to position [186, 0]
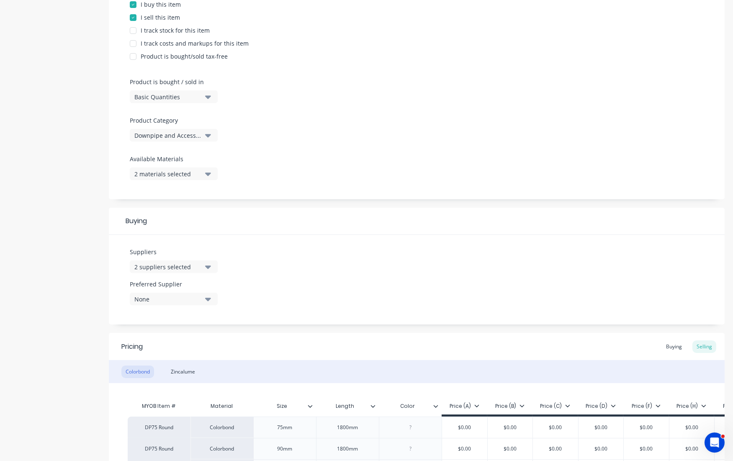
click at [174, 266] on div "2 suppliers selected" at bounding box center [167, 267] width 67 height 9
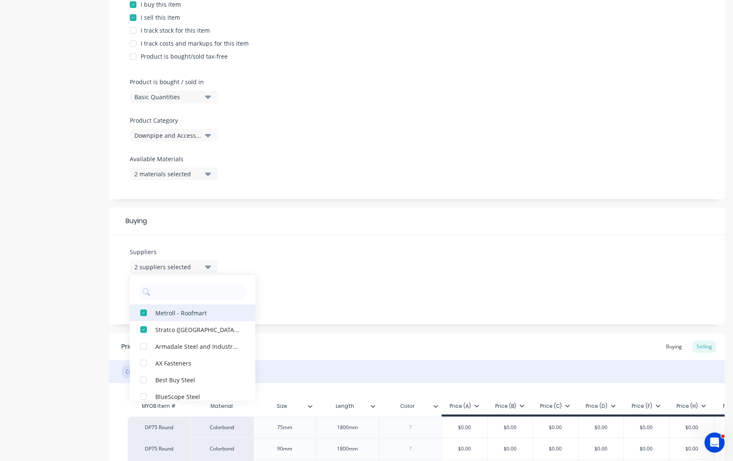
click at [143, 312] on div "button" at bounding box center [143, 313] width 17 height 17
click at [77, 295] on div "Product details Collaborate Order History" at bounding box center [52, 223] width 88 height 747
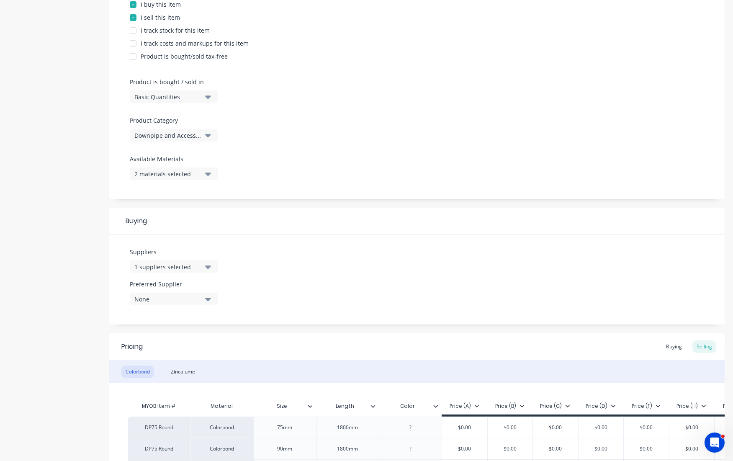
click at [76, 293] on div "Product details Collaborate Order History" at bounding box center [52, 223] width 88 height 747
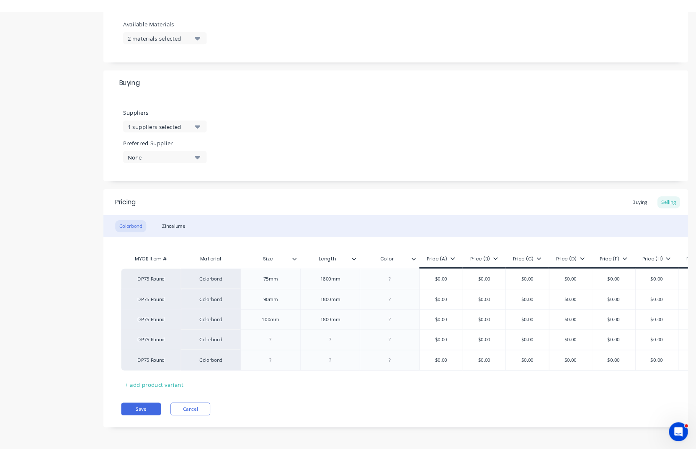
scroll to position [338, 0]
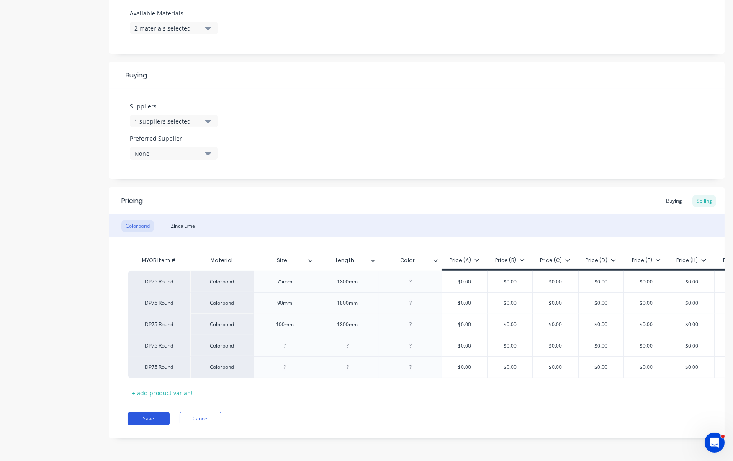
click at [161, 420] on button "Save" at bounding box center [149, 418] width 42 height 13
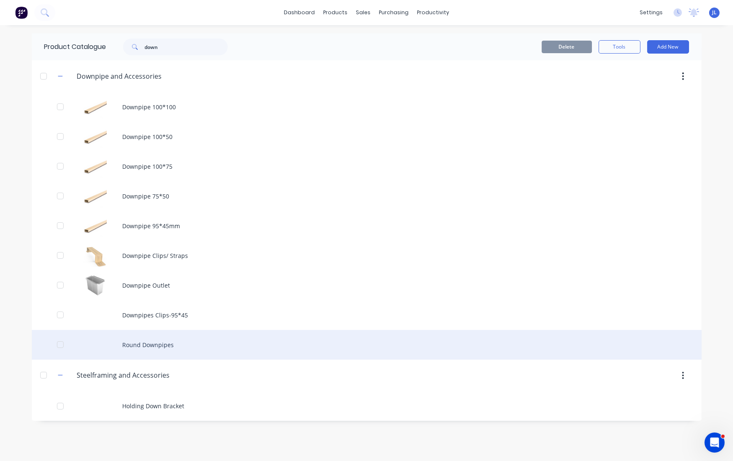
click at [152, 345] on div "Round Downpipes" at bounding box center [367, 345] width 670 height 30
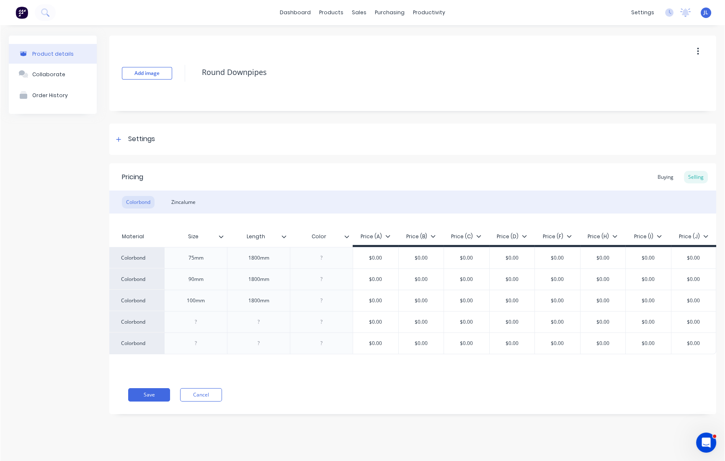
scroll to position [0, 89]
click at [394, 259] on input "$0.00" at bounding box center [376, 258] width 45 height 8
drag, startPoint x: 387, startPoint y: 254, endPoint x: 362, endPoint y: 256, distance: 24.3
click at [362, 256] on input "$0.00" at bounding box center [376, 258] width 45 height 8
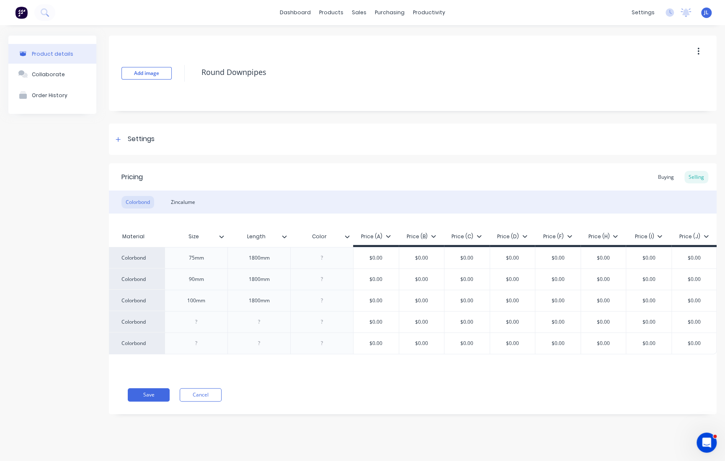
type input "1"
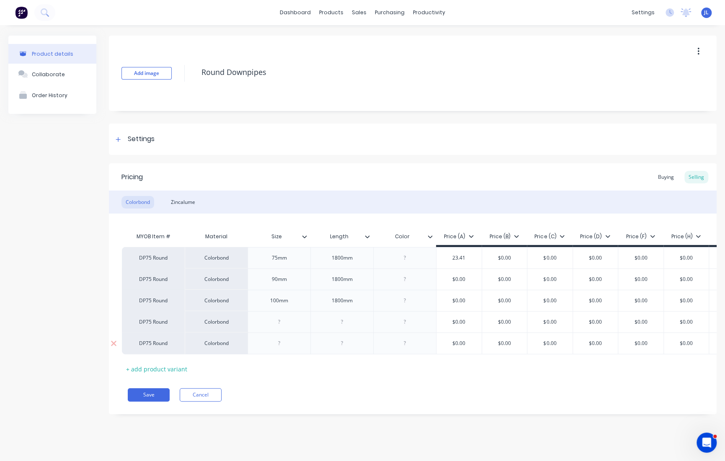
scroll to position [0, 0]
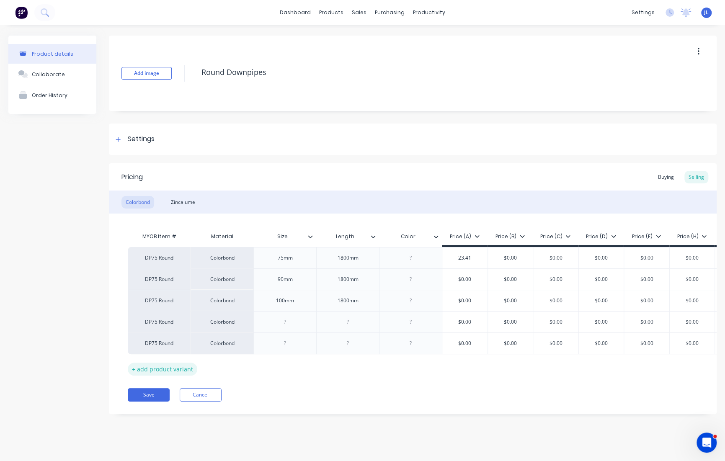
type input "23.41"
click at [148, 370] on div "+ add product variant" at bounding box center [163, 369] width 70 height 13
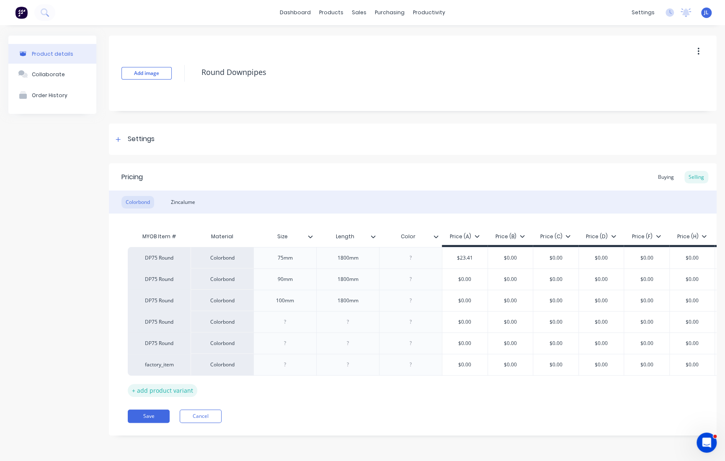
click at [165, 390] on div "+ add product variant" at bounding box center [163, 390] width 70 height 13
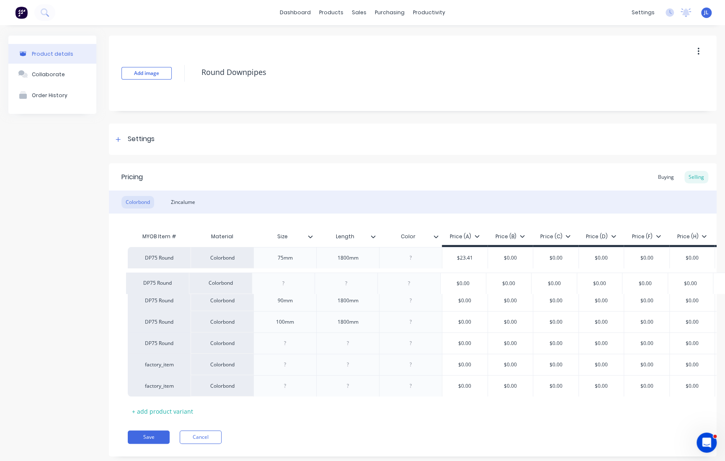
drag, startPoint x: 134, startPoint y: 324, endPoint x: 131, endPoint y: 284, distance: 40.7
click at [131, 284] on div "DP75 Round Colorbond 75mm 1800mm $23.41 23.41 $0.00 $0.00 $0.00 $0.00 $0.00 $0.…" at bounding box center [413, 322] width 570 height 150
click at [296, 274] on div at bounding box center [285, 279] width 42 height 11
click at [353, 279] on div at bounding box center [348, 279] width 42 height 11
drag, startPoint x: 476, startPoint y: 280, endPoint x: 453, endPoint y: 280, distance: 22.6
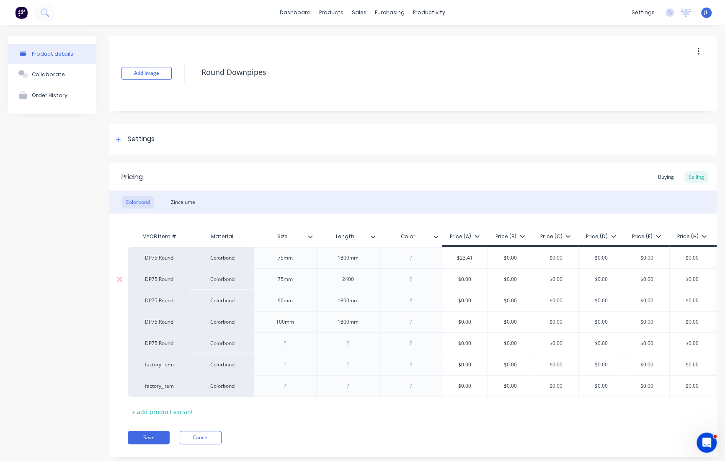
click at [453, 280] on input "$0.00" at bounding box center [464, 280] width 45 height 8
type input "31.23"
click at [518, 261] on input "$0.00" at bounding box center [510, 258] width 45 height 8
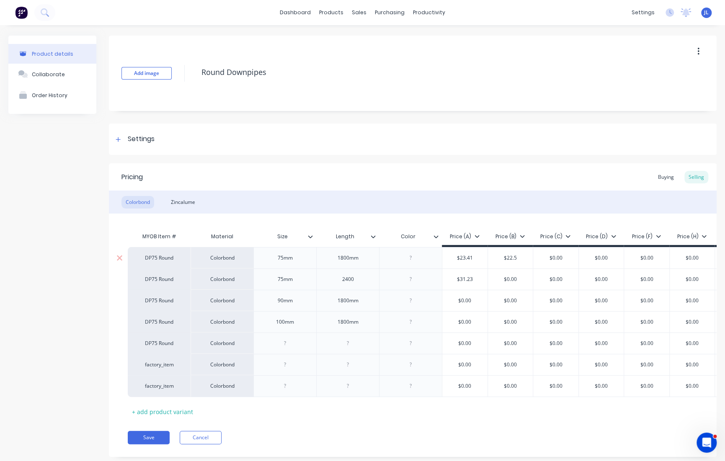
click at [513, 258] on input "$22.5" at bounding box center [510, 258] width 45 height 8
type input "$22.5"
click at [561, 261] on input "$0.00" at bounding box center [555, 258] width 45 height 8
paste input "22.5"
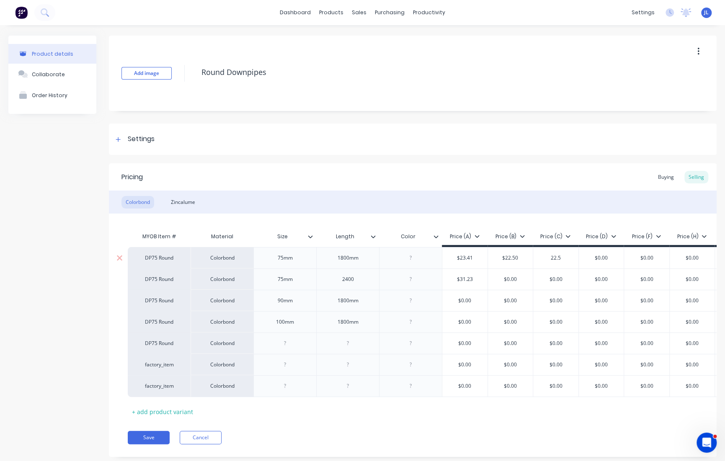
type input "22.5"
click at [587, 257] on input "$0.00" at bounding box center [601, 258] width 45 height 8
paste input "22.5"
type input "22.5"
click at [587, 258] on input "$0.00" at bounding box center [646, 258] width 45 height 8
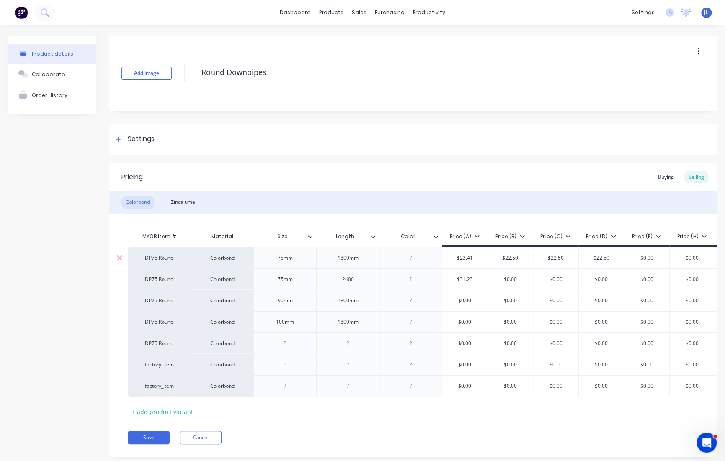
paste input "22.5"
type input "22.5"
click at [587, 258] on input "$0.00" at bounding box center [692, 258] width 45 height 8
paste input "22.5"
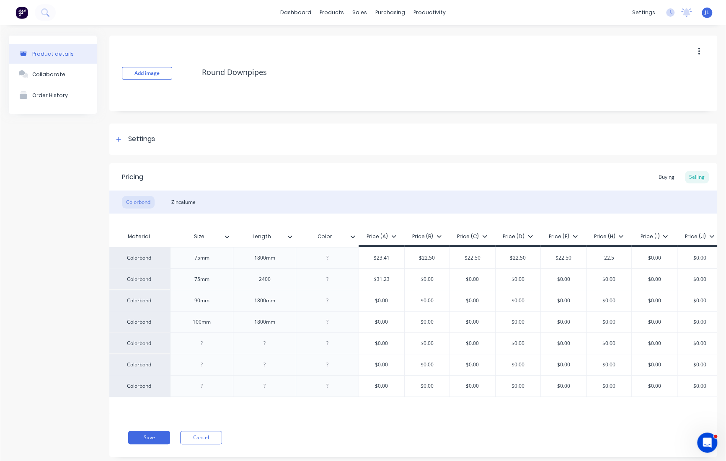
scroll to position [0, 96]
type input "22.5"
click at [587, 257] on input "$0.00" at bounding box center [648, 258] width 45 height 8
paste input "22.5"
type input "22.5"
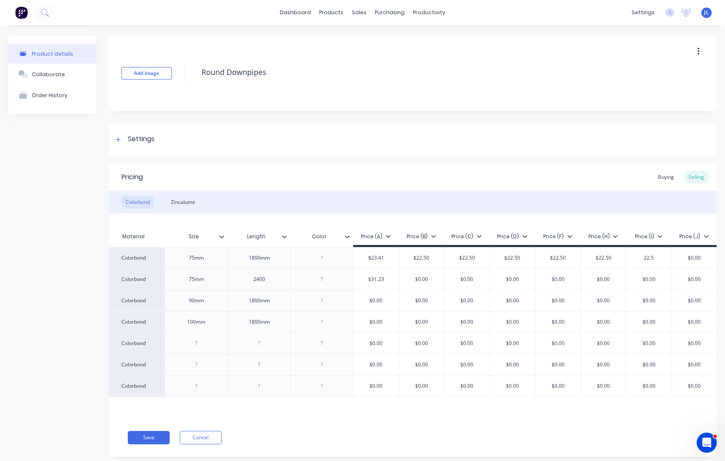
click at [587, 258] on input "$0.00" at bounding box center [694, 258] width 45 height 8
paste input "22.5"
type input "22.5"
click at [417, 281] on input "$0.00" at bounding box center [421, 280] width 45 height 8
type input "30"
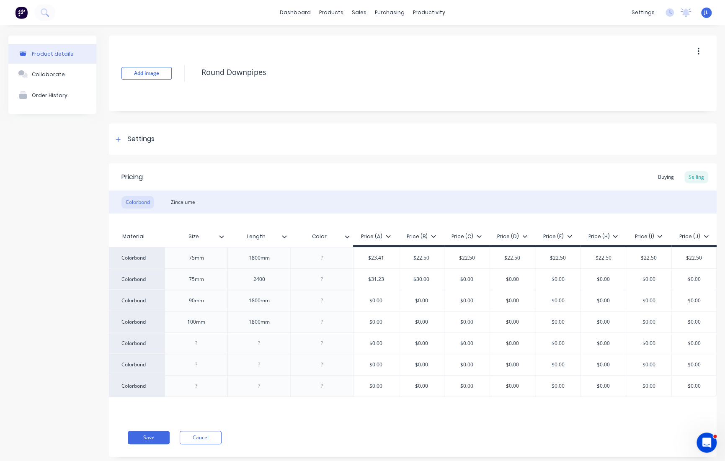
type input "$0.00"
click at [452, 276] on input "$0.00" at bounding box center [466, 280] width 45 height 8
type input "$30.00"
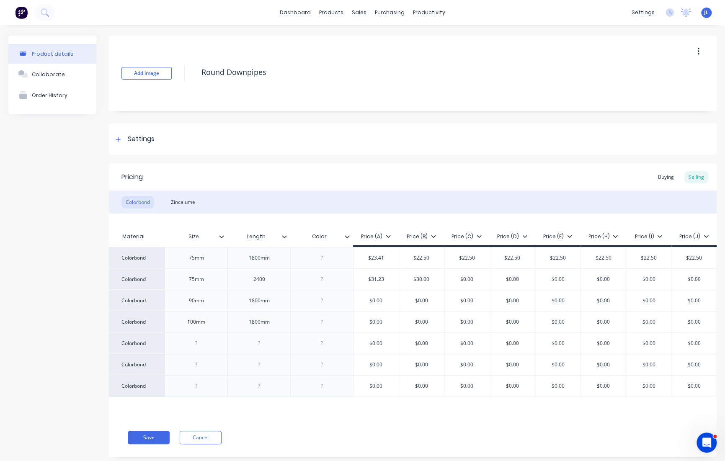
click at [419, 277] on input "$30.00" at bounding box center [421, 280] width 45 height 8
click at [460, 281] on input "$0.00" at bounding box center [466, 280] width 45 height 8
paste input "3"
type input "30.00"
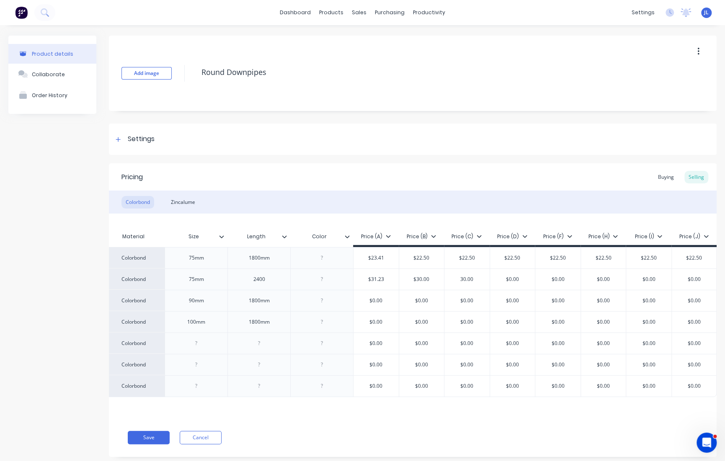
click at [506, 279] on input "$0.00" at bounding box center [512, 280] width 45 height 8
paste input "3"
type input "30.00"
click at [567, 284] on div "$0.00" at bounding box center [557, 279] width 45 height 21
type input "$0.00"
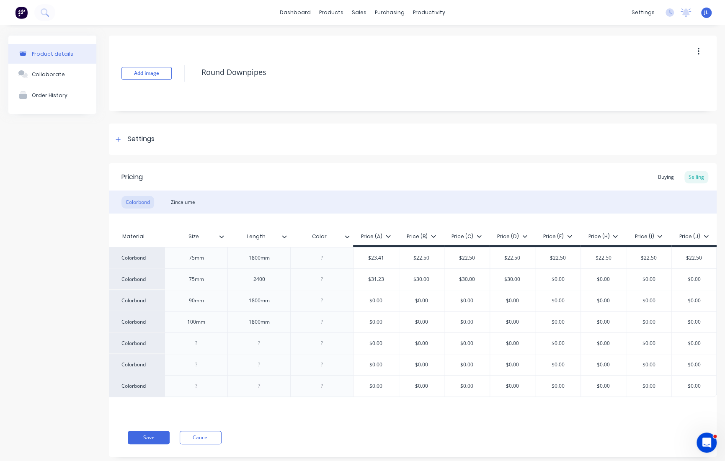
click at [587, 278] on input "$0.00" at bounding box center [603, 280] width 45 height 8
paste input "3"
type input "30.00"
click at [587, 280] on input "$0.00" at bounding box center [648, 280] width 45 height 8
paste input "3"
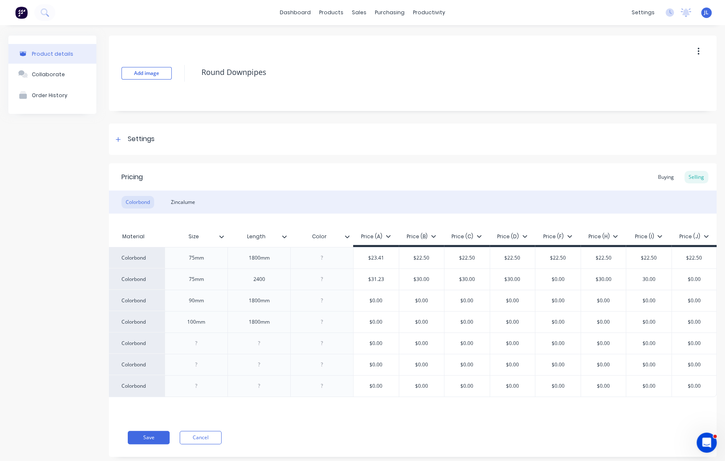
type input "30.00"
click at [587, 280] on input "$0.00" at bounding box center [694, 280] width 45 height 8
paste input "3"
type input "30.00"
click at [553, 277] on input "$0.00" at bounding box center [557, 280] width 45 height 8
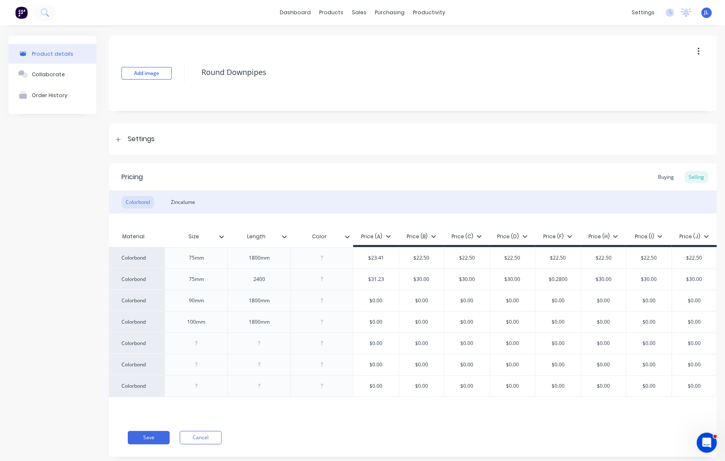
click at [553, 277] on input "$0.2800" at bounding box center [557, 280] width 45 height 8
click at [553, 278] on input "$0.2800" at bounding box center [557, 280] width 45 height 8
type input "$28.83"
click at [554, 259] on input "$22.50" at bounding box center [557, 258] width 45 height 8
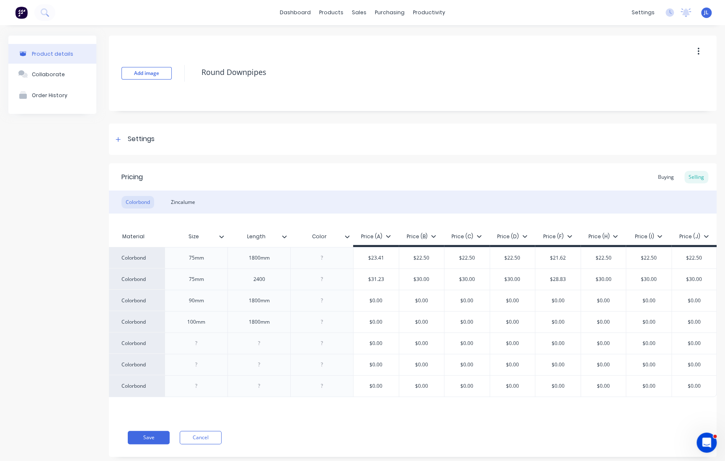
type input "$21.62"
click at [423, 204] on div "Colorbond Zincalume" at bounding box center [413, 202] width 608 height 23
click at [253, 301] on div "1800mm" at bounding box center [259, 300] width 42 height 11
click at [275, 276] on div "2400" at bounding box center [258, 278] width 63 height 21
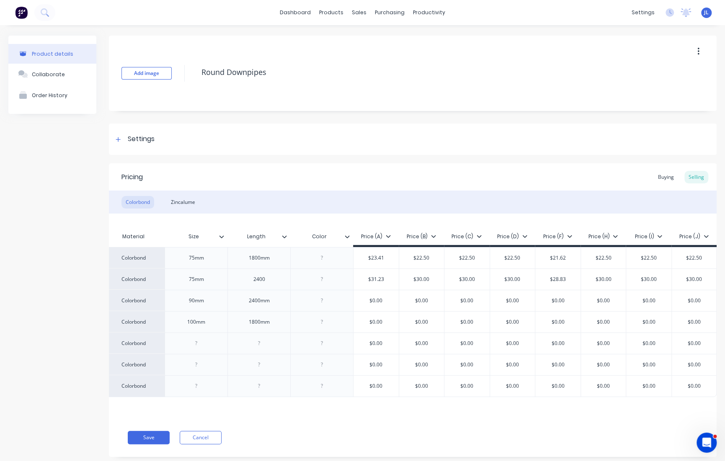
click at [268, 278] on div "2400" at bounding box center [259, 279] width 42 height 11
click at [376, 300] on input "text" at bounding box center [376, 301] width 45 height 8
click at [376, 300] on input "$0.00" at bounding box center [376, 301] width 45 height 8
type input "$90"
click at [421, 302] on input "$0.00" at bounding box center [421, 301] width 45 height 8
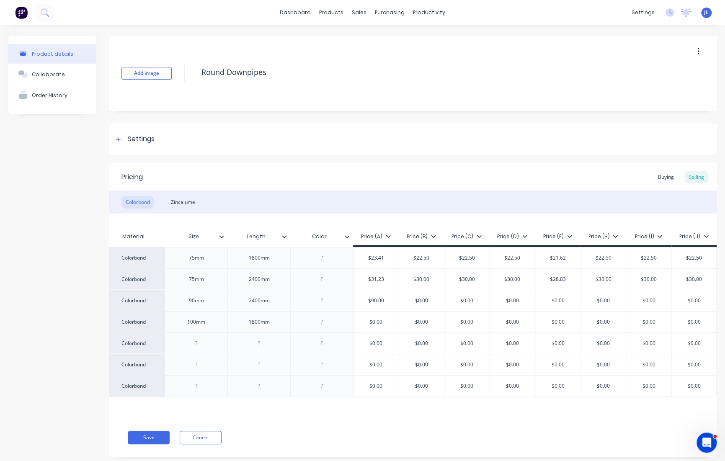
click at [418, 297] on input "$0.00" at bounding box center [421, 301] width 45 height 8
type input "$86.60"
click at [458, 303] on input "$0.00" at bounding box center [466, 301] width 45 height 8
paste input "86.6"
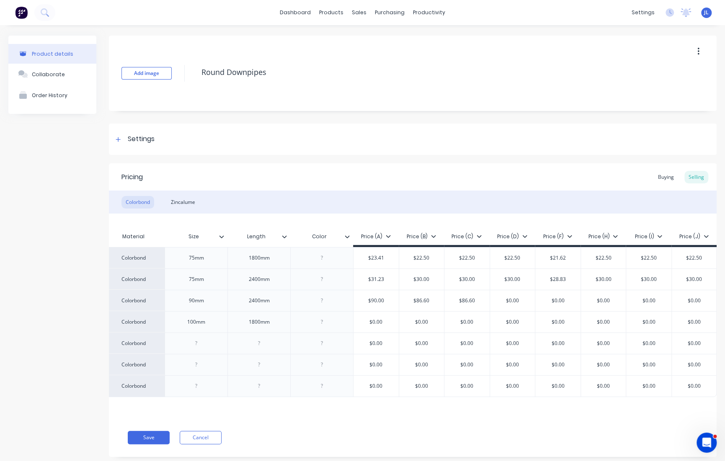
type input "$86.60"
click at [509, 300] on input "$0.00" at bounding box center [512, 301] width 45 height 8
paste input "86.6"
type input "$86.60"
click at [587, 301] on input "$0.00" at bounding box center [603, 301] width 45 height 8
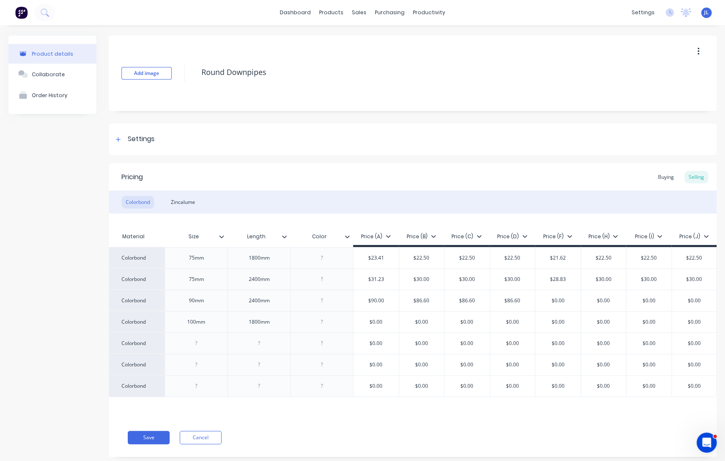
paste input "86.6"
type input "$86.60"
click at [587, 300] on input "$0.00" at bounding box center [648, 301] width 45 height 8
paste input "86.6"
type input "$86.60"
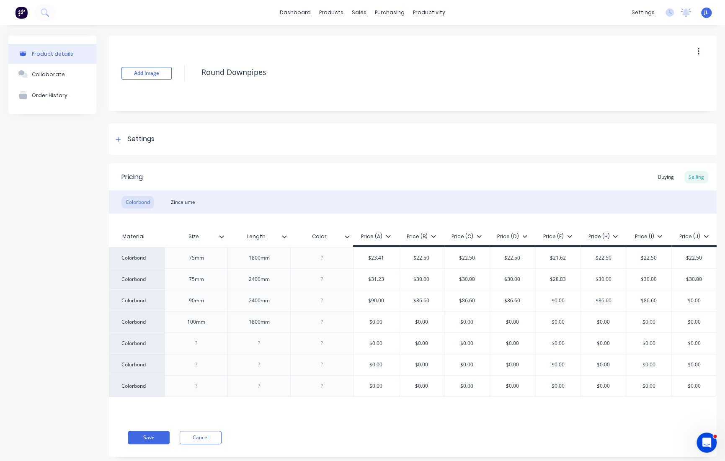
click at [587, 301] on input "$0.00" at bounding box center [694, 301] width 45 height 8
paste input "86.6"
type input "$86.60"
click at [560, 300] on input "$0.00" at bounding box center [557, 301] width 45 height 8
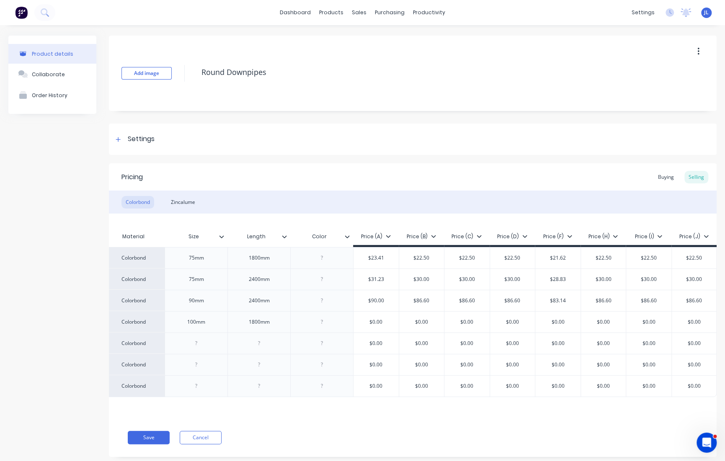
type input "$83.14"
click at [514, 193] on div "Colorbond Zincalume" at bounding box center [413, 202] width 608 height 23
click at [186, 324] on div "100mm" at bounding box center [197, 322] width 42 height 11
click at [188, 302] on div "90mm" at bounding box center [197, 300] width 42 height 11
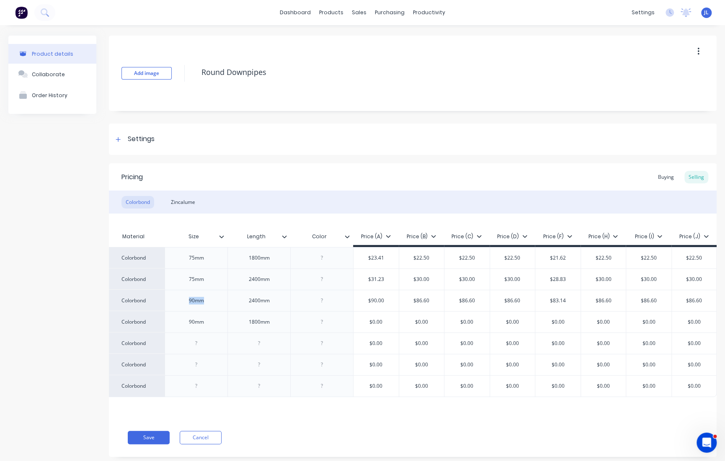
click at [188, 302] on div "90mm" at bounding box center [197, 300] width 42 height 11
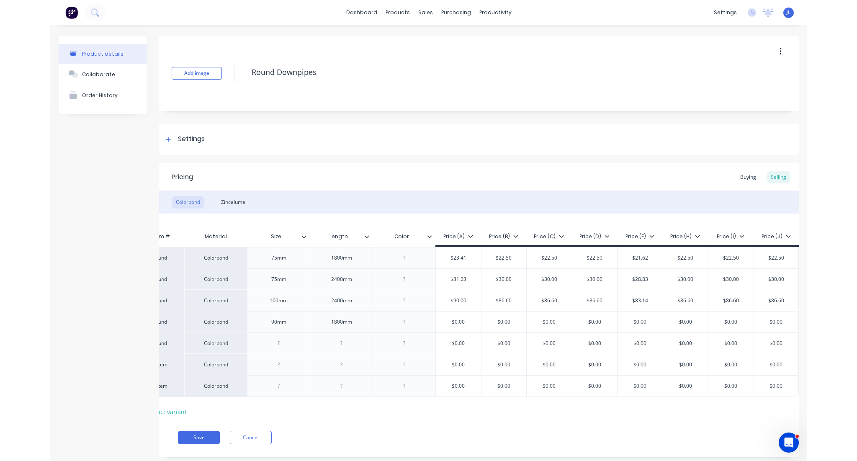
scroll to position [0, 0]
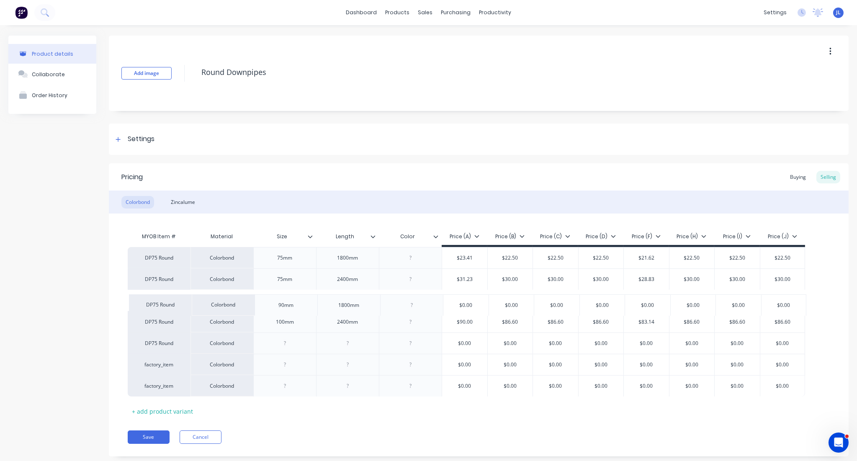
drag, startPoint x: 134, startPoint y: 324, endPoint x: 135, endPoint y: 303, distance: 21.0
click at [135, 303] on div "DP75 Round Colorbond 75mm 1800mm $23.41 23.41 $22.50 $22.5 $22.50 22.5 $22.50 2…" at bounding box center [479, 322] width 702 height 150
click at [282, 324] on div "90mm" at bounding box center [285, 322] width 42 height 11
click at [587, 162] on div "Add image Round Downpipes Settings Product Options I buy this item I sell this …" at bounding box center [479, 253] width 740 height 434
click at [468, 303] on input "$0.00" at bounding box center [464, 301] width 45 height 8
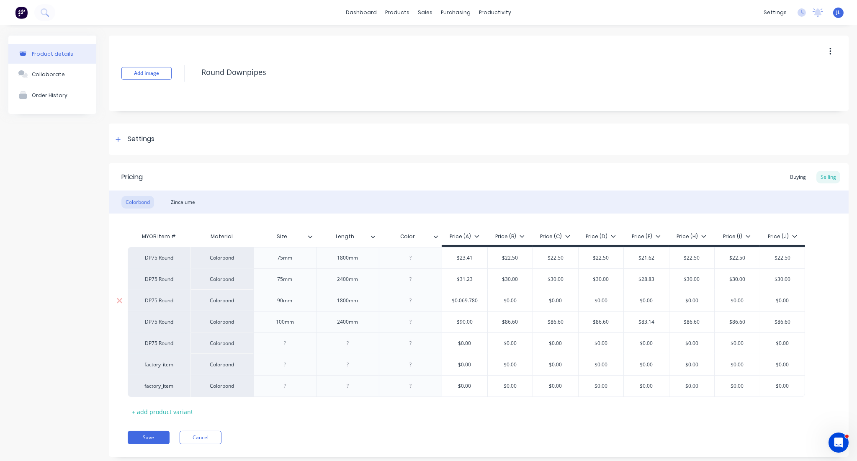
click at [468, 303] on input "$0.069.780" at bounding box center [464, 301] width 45 height 8
type input "$69.78"
click at [514, 304] on input "$0.00" at bounding box center [510, 301] width 45 height 8
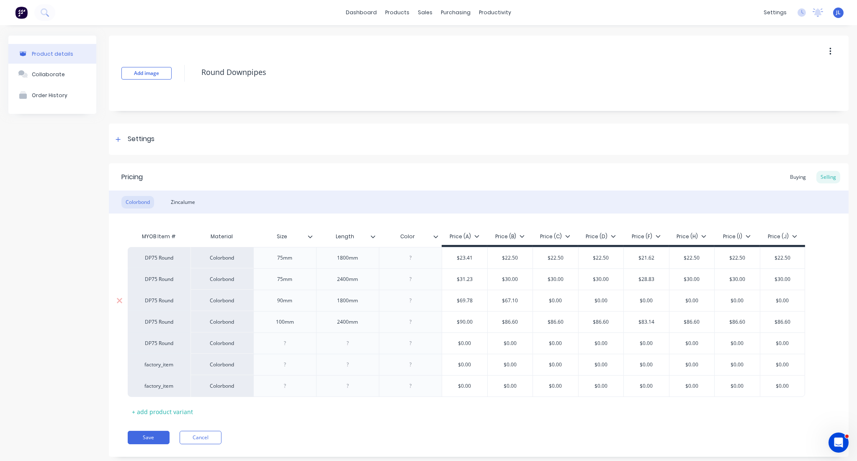
click at [506, 301] on input "$67.10" at bounding box center [510, 301] width 45 height 8
type input "$67.10"
click at [556, 299] on input "$0.00" at bounding box center [555, 301] width 45 height 8
paste input "67.1"
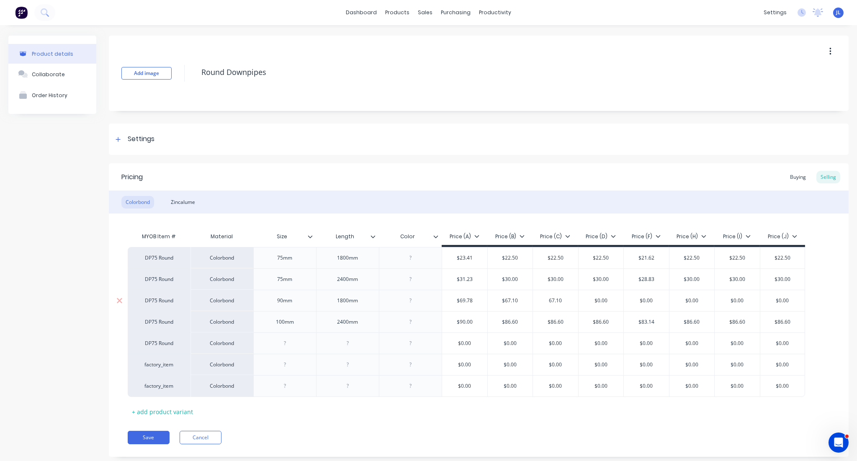
type input "67.10"
click at [587, 299] on input "$0.00" at bounding box center [601, 301] width 45 height 8
paste input "67.1"
type input "67.10"
click at [587, 298] on input "$0.00" at bounding box center [692, 301] width 45 height 8
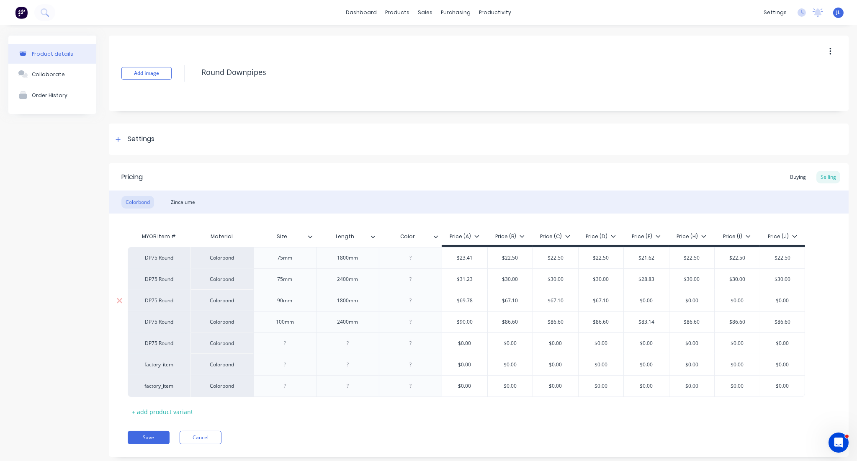
paste input "67.1"
type input "67.10"
click at [587, 301] on input "$0.00" at bounding box center [737, 301] width 45 height 8
paste input "67.1"
type input "67.10"
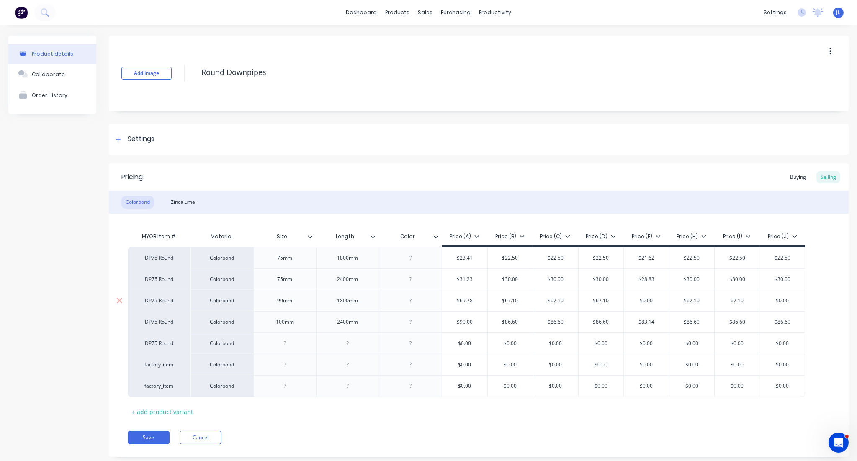
click at [587, 302] on input "$0.00" at bounding box center [783, 301] width 45 height 8
paste input "67.1"
type input "67.10"
click at [587, 301] on input "$0.00" at bounding box center [646, 301] width 45 height 8
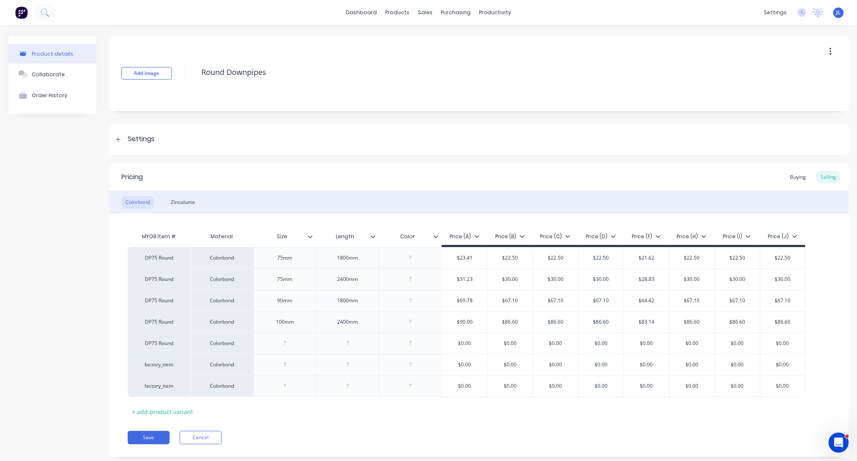
type input "$64.42"
click at [587, 445] on div "Pricing Buying Selling Colorbond Zincalume MYOB Item # Material Size Length Col…" at bounding box center [479, 310] width 740 height 294
click at [587, 451] on div "Pricing Buying Selling Colorbond Zincalume MYOB Item # Material Size Length Col…" at bounding box center [479, 310] width 740 height 294
drag, startPoint x: 661, startPoint y: 448, endPoint x: 643, endPoint y: 439, distance: 19.9
click at [587, 447] on div "Pricing Buying Selling Colorbond Zincalume MYOB Item # Material Size Length Col…" at bounding box center [479, 310] width 740 height 294
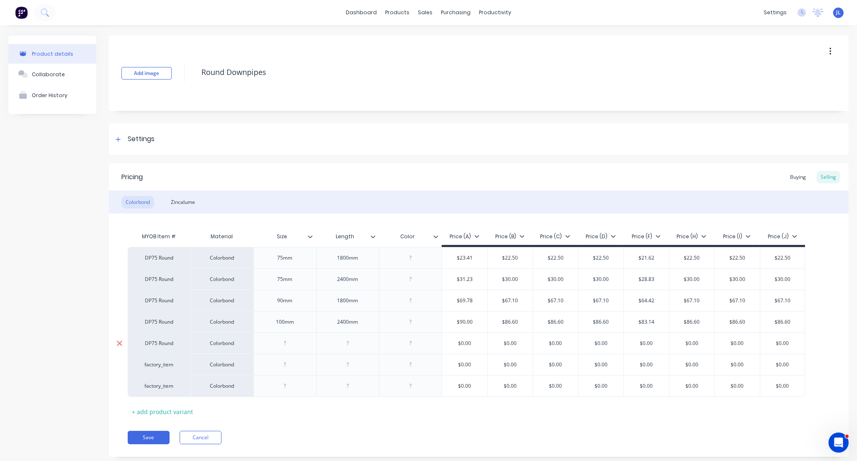
click at [118, 342] on icon at bounding box center [119, 343] width 5 height 5
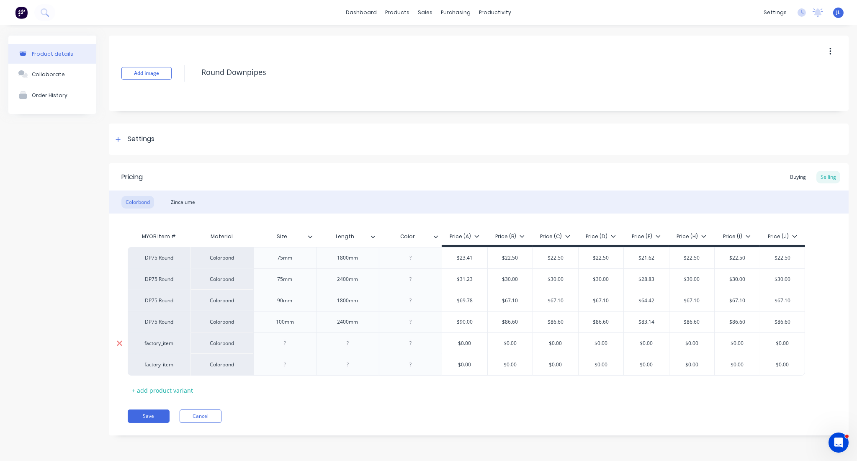
click at [118, 343] on icon at bounding box center [119, 343] width 6 height 8
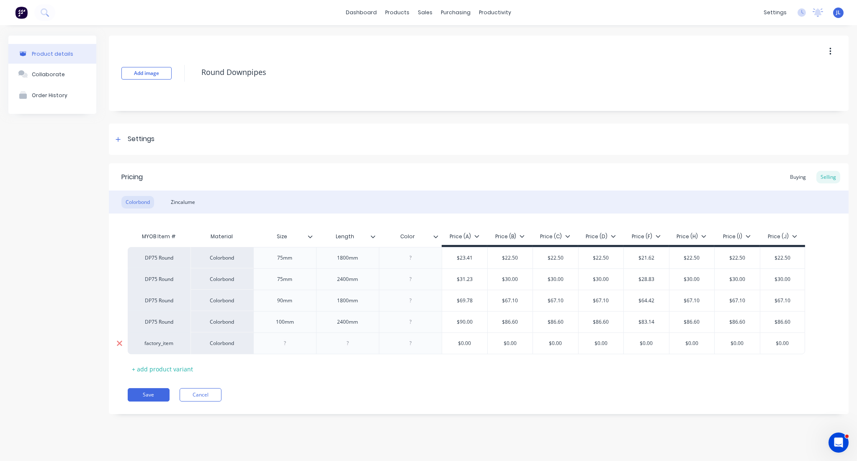
click at [118, 344] on icon at bounding box center [119, 343] width 5 height 5
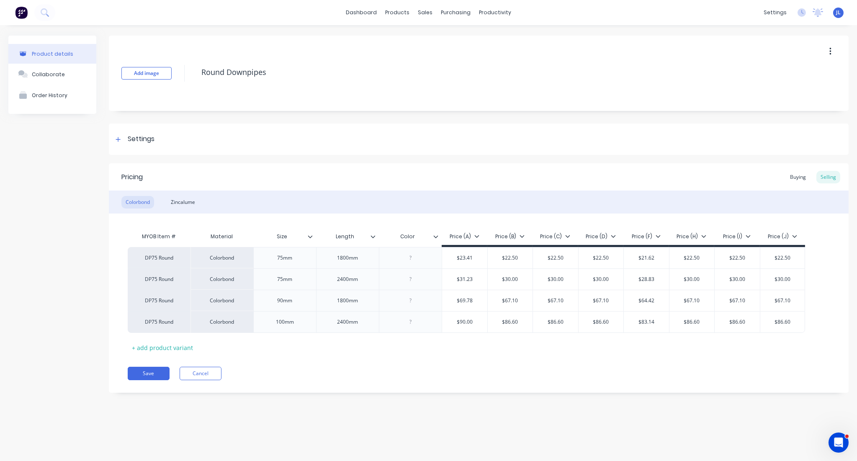
click at [354, 389] on div "Pricing Buying Selling Colorbond Zincalume MYOB Item # Material Size Length Col…" at bounding box center [479, 278] width 740 height 230
click at [372, 373] on div "Save Cancel" at bounding box center [488, 373] width 721 height 13
click at [320, 361] on div "Pricing Buying Selling Colorbond Zincalume MYOB Item # Material Size Length Col…" at bounding box center [479, 278] width 740 height 230
drag, startPoint x: 390, startPoint y: 375, endPoint x: 373, endPoint y: 372, distance: 16.9
click at [390, 375] on div "Save Cancel" at bounding box center [488, 373] width 721 height 13
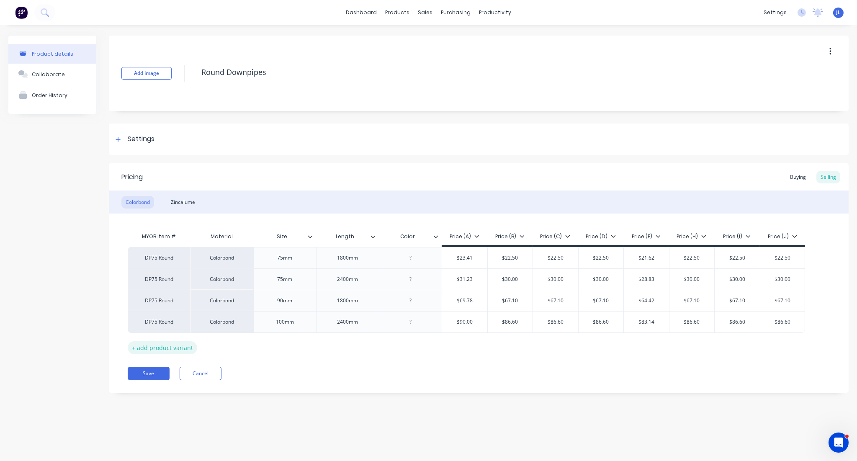
click at [151, 347] on div "+ add product variant" at bounding box center [163, 347] width 70 height 13
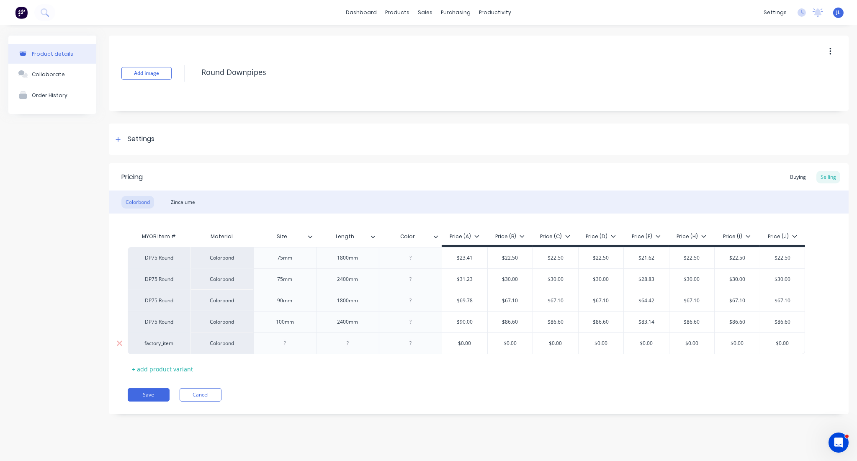
click at [150, 344] on div "factory_item" at bounding box center [159, 344] width 46 height 8
type input "dp75"
click at [172, 281] on button "DP75 Round" at bounding box center [163, 279] width 53 height 13
click at [297, 344] on div at bounding box center [285, 343] width 42 height 11
drag, startPoint x: 134, startPoint y: 347, endPoint x: 139, endPoint y: 322, distance: 25.1
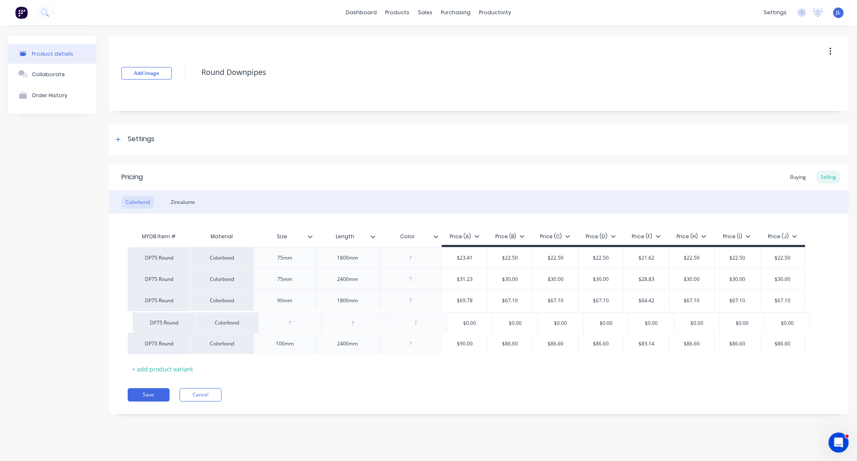
click at [139, 322] on div "DP75 Round Colorbond 75mm 1800mm $23.41 23.41 $22.50 $22.5 $22.50 22.5 $22.50 2…" at bounding box center [479, 300] width 702 height 107
click at [281, 383] on div "Pricing Buying Selling Colorbond Zincalume MYOB Item # Material Size Length Col…" at bounding box center [479, 288] width 740 height 251
click at [290, 327] on div at bounding box center [285, 322] width 42 height 11
click at [345, 323] on div at bounding box center [348, 322] width 42 height 11
click at [436, 380] on div "Pricing Buying Selling Colorbond Zincalume MYOB Item # Material Size Length Col…" at bounding box center [479, 288] width 740 height 251
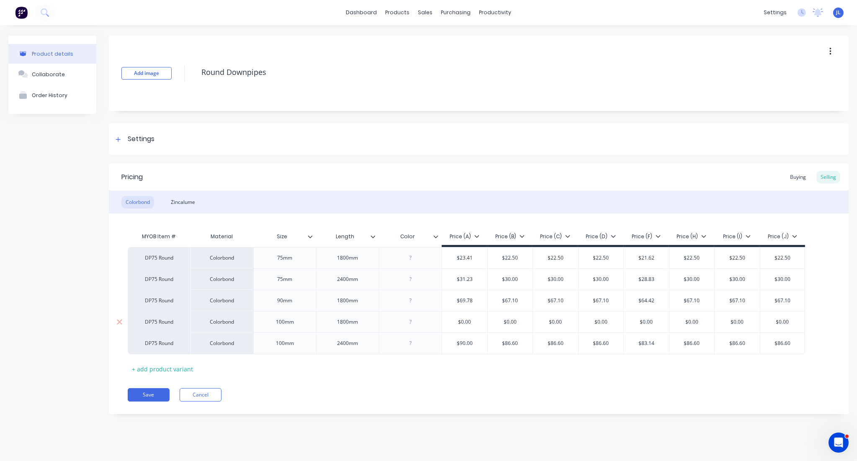
click at [464, 323] on input "$0.00" at bounding box center [464, 322] width 45 height 8
type input "$67.55"
click at [511, 324] on input "$0.00" at bounding box center [510, 322] width 45 height 8
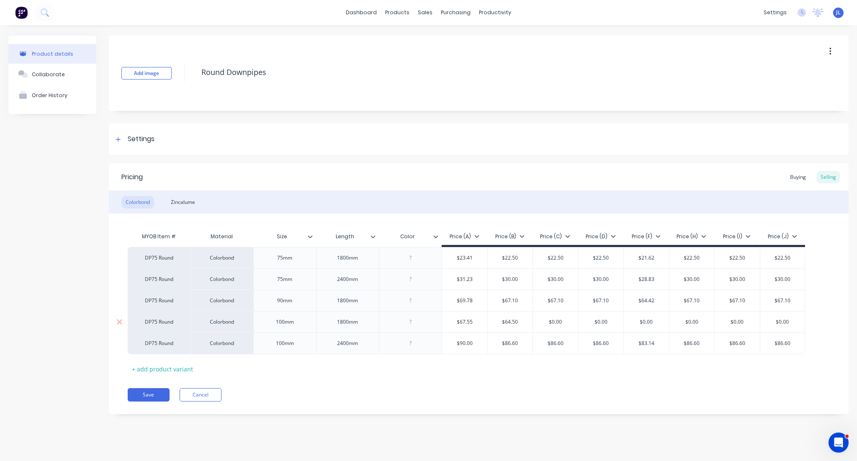
click at [511, 324] on input "$64.50" at bounding box center [510, 322] width 45 height 8
paste input "67.1"
type input "67.10"
click at [564, 321] on input "$0.00" at bounding box center [555, 322] width 45 height 8
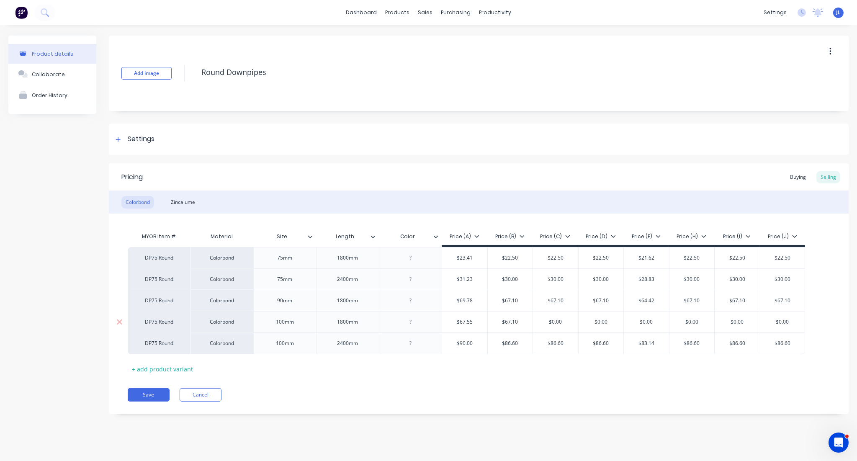
paste input "67.1"
type input "67.10"
click at [587, 321] on input "$0.00" at bounding box center [601, 322] width 45 height 8
paste input "67.1"
type input "67.10"
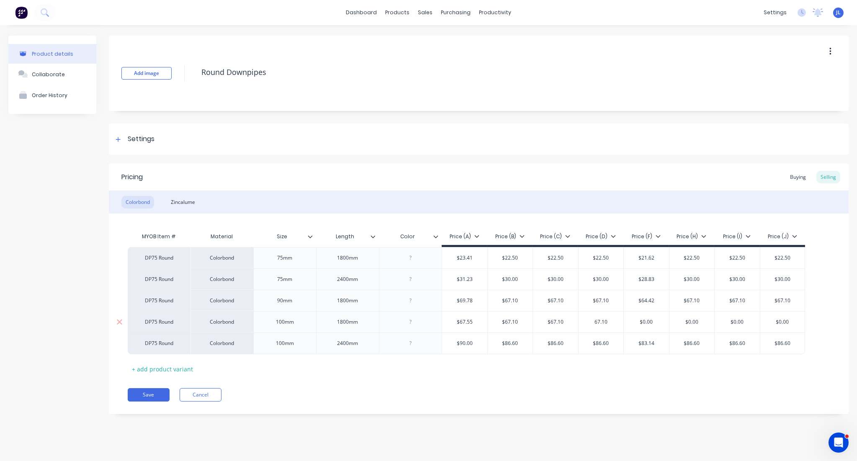
click at [587, 321] on input "$0.00" at bounding box center [692, 322] width 45 height 8
paste input "67.1"
type input "67.10"
click at [587, 320] on input "$0.00" at bounding box center [737, 322] width 45 height 8
paste input "67.1"
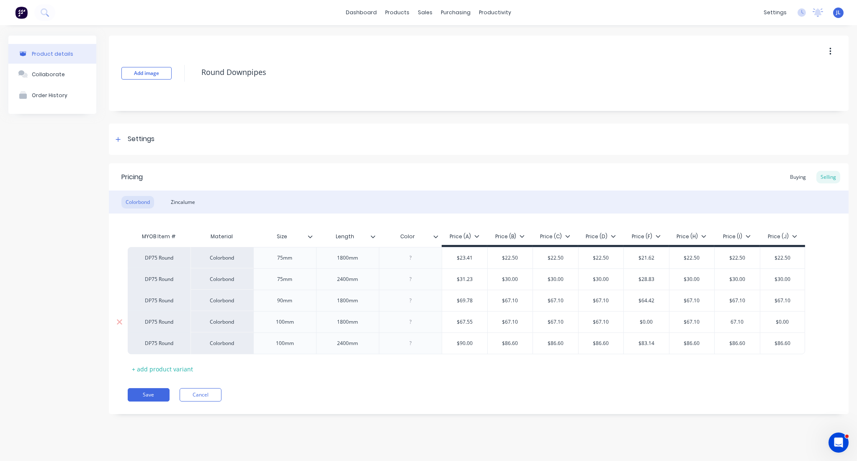
type input "67.10"
click at [587, 320] on input "$0.00" at bounding box center [783, 322] width 45 height 8
click at [587, 319] on input "$0.00" at bounding box center [783, 322] width 45 height 8
paste input "67.1"
type input "$67.10"
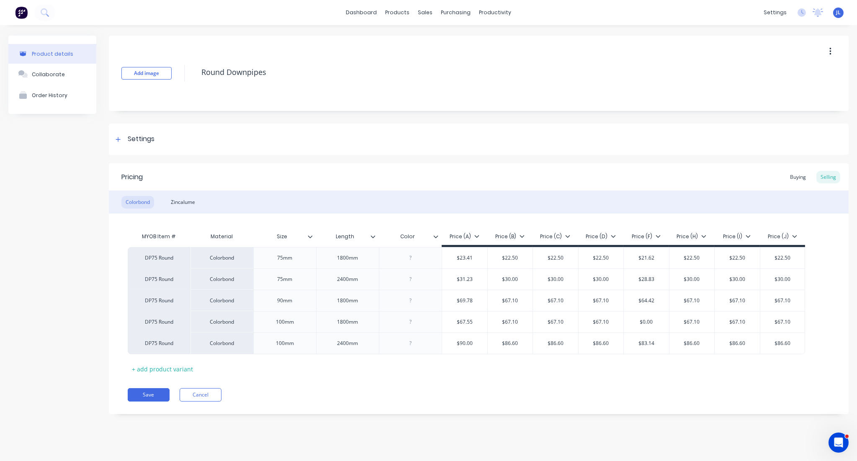
click at [565, 387] on div "Pricing Buying Selling Colorbond Zincalume MYOB Item # Material Size Length Col…" at bounding box center [479, 288] width 740 height 251
click at [563, 372] on div "MYOB Item # Material Size Length Color Price (A) Price (B) Price (C) Price (D) …" at bounding box center [479, 301] width 702 height 147
click at [357, 409] on div "Pricing Buying Selling Colorbond Zincalume MYOB Item # Material Size Length Col…" at bounding box center [479, 288] width 740 height 251
click at [348, 398] on div "Save Cancel" at bounding box center [488, 394] width 721 height 13
click at [587, 320] on input "$0.00" at bounding box center [646, 322] width 45 height 8
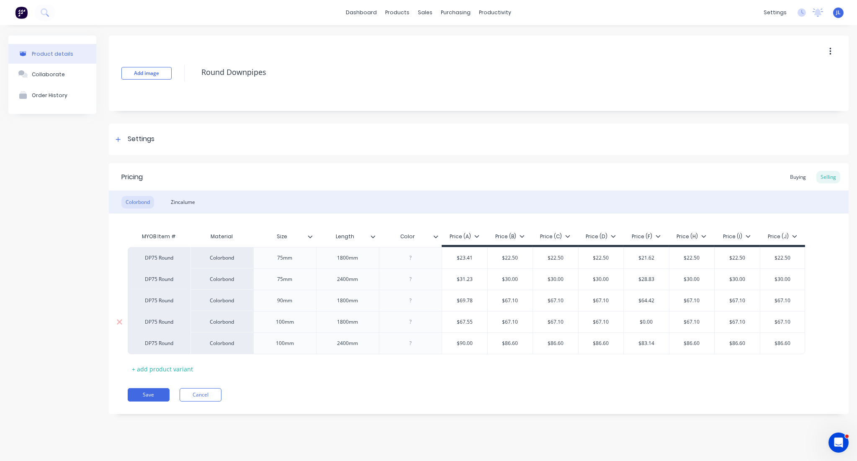
click at [587, 320] on input "$0.00" at bounding box center [646, 322] width 45 height 8
type input "$62.35"
click at [587, 431] on div "Product details Collaborate Order History Add image Round Downpipes Settings Pr…" at bounding box center [428, 234] width 857 height 419
click at [572, 398] on div "Save Cancel" at bounding box center [488, 394] width 721 height 13
click at [159, 397] on button "Save" at bounding box center [149, 394] width 42 height 13
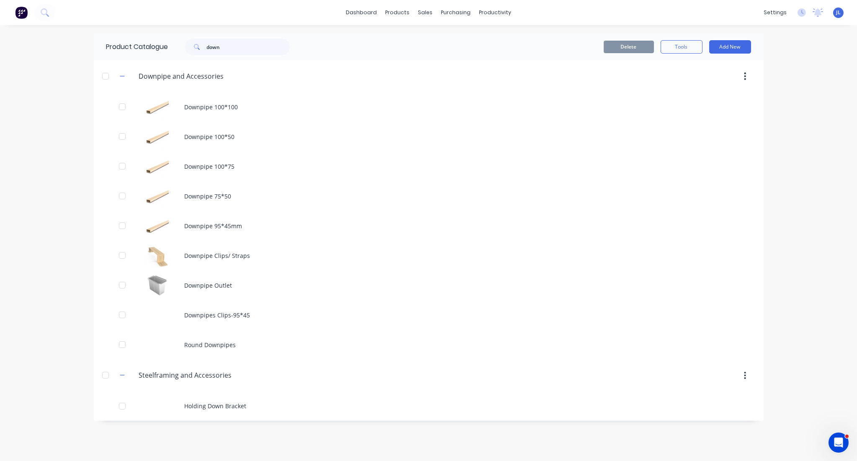
click at [241, 431] on div "Product Catalogue down Delete Tools Add New Downpipe.and.Accessories Downpipe a…" at bounding box center [429, 243] width 670 height 419
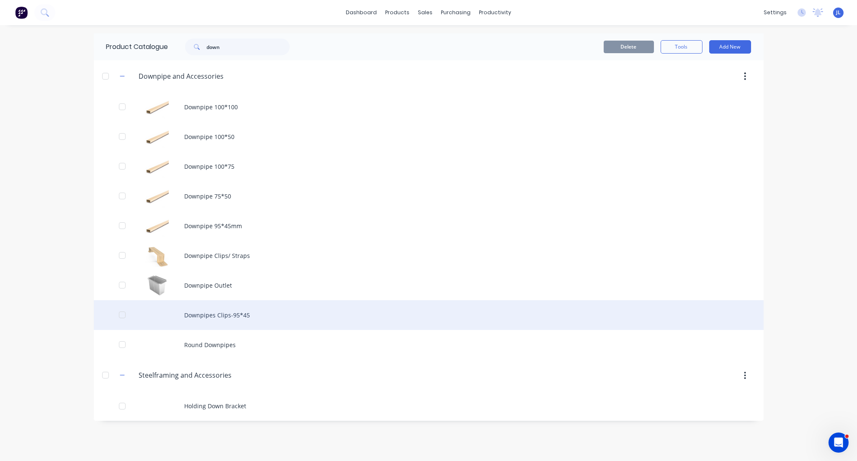
click at [222, 313] on div "Downpipes Clips-95*45" at bounding box center [429, 315] width 670 height 30
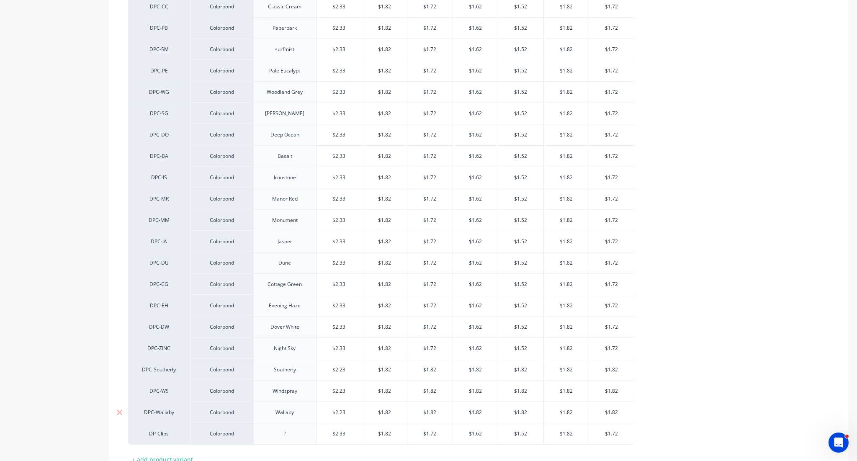
scroll to position [317, 0]
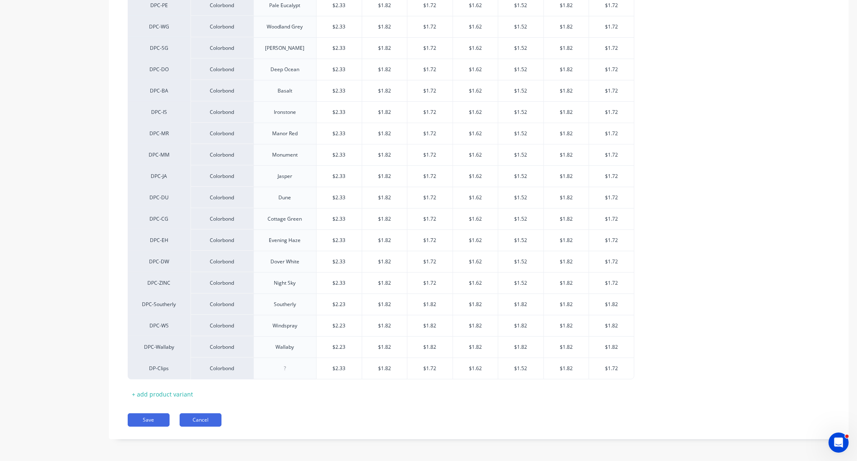
click at [194, 421] on button "Cancel" at bounding box center [201, 419] width 42 height 13
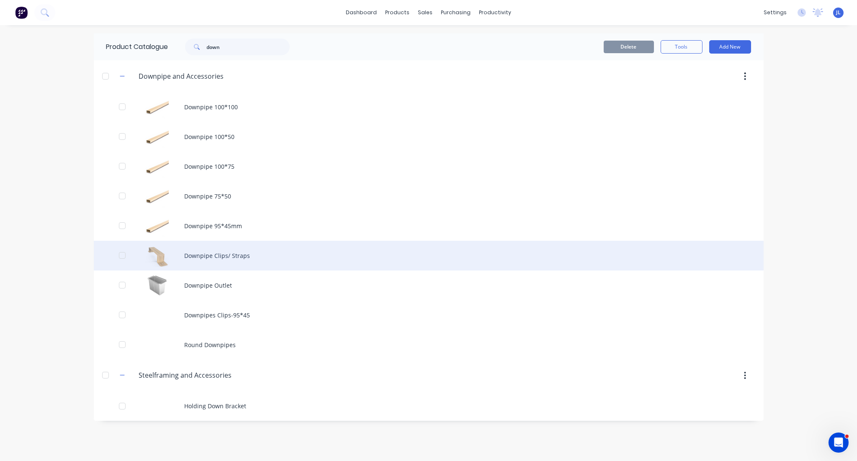
click at [222, 254] on div "Downpipe Clips/ Straps" at bounding box center [429, 256] width 670 height 30
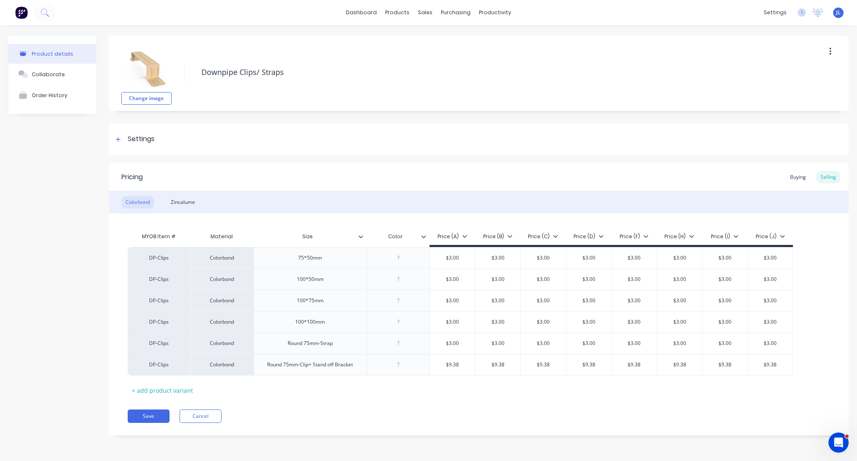
click at [35, 250] on div "Product details Collaborate Order History" at bounding box center [52, 242] width 88 height 413
click at [117, 137] on icon at bounding box center [118, 140] width 5 height 6
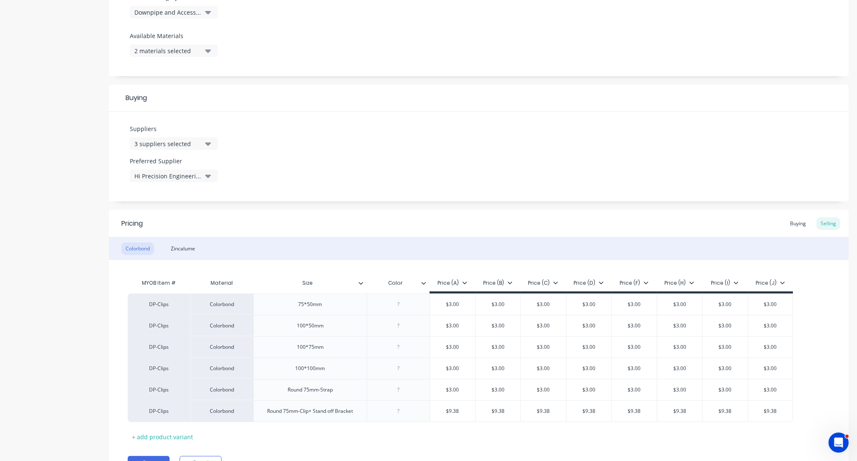
scroll to position [352, 0]
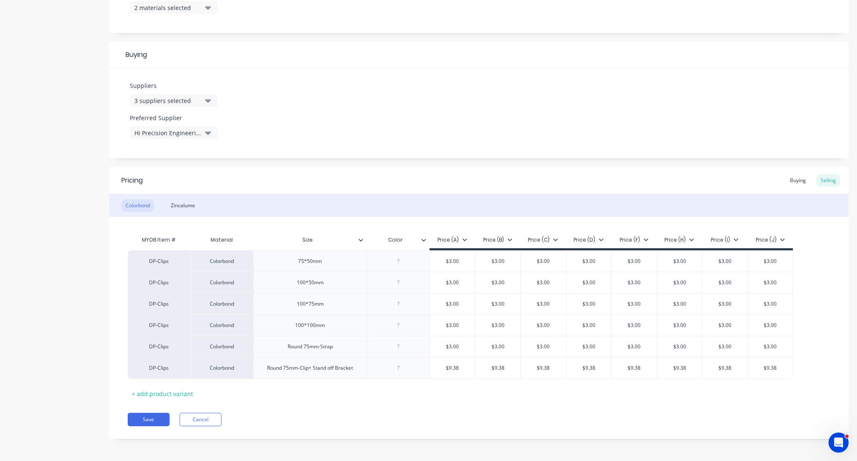
click at [205, 99] on icon "button" at bounding box center [208, 100] width 6 height 3
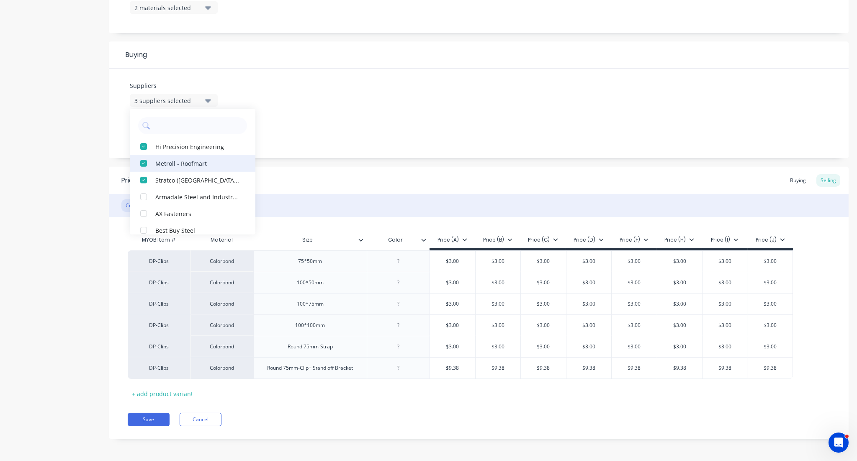
click at [145, 160] on div "button" at bounding box center [143, 163] width 17 height 17
click at [145, 165] on div "button" at bounding box center [143, 163] width 17 height 17
click at [47, 164] on div "Product details Collaborate Order History" at bounding box center [52, 67] width 88 height 768
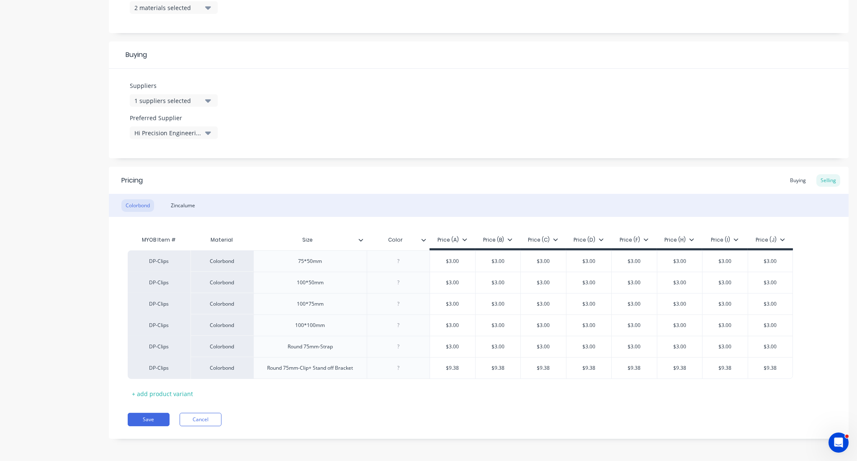
click at [45, 220] on div "Product details Collaborate Order History" at bounding box center [52, 67] width 88 height 768
click at [140, 423] on button "Save" at bounding box center [149, 419] width 42 height 13
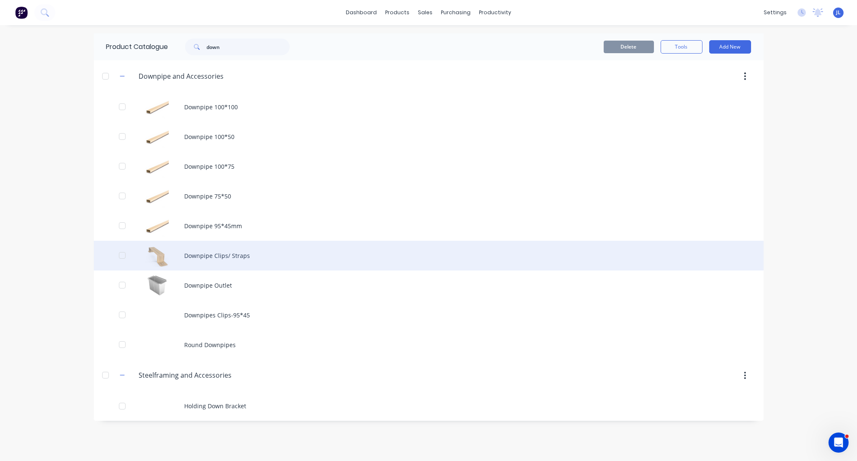
click at [204, 253] on div "Downpipe Clips/ Straps" at bounding box center [429, 256] width 670 height 30
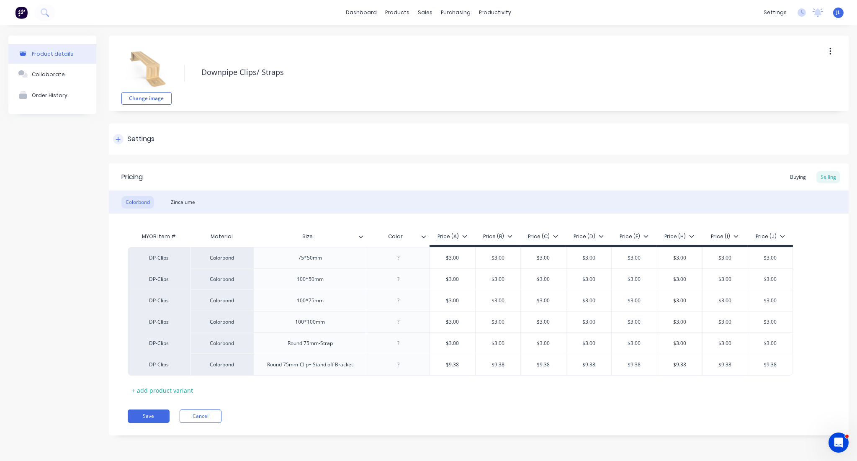
click at [119, 138] on icon at bounding box center [118, 140] width 5 height 6
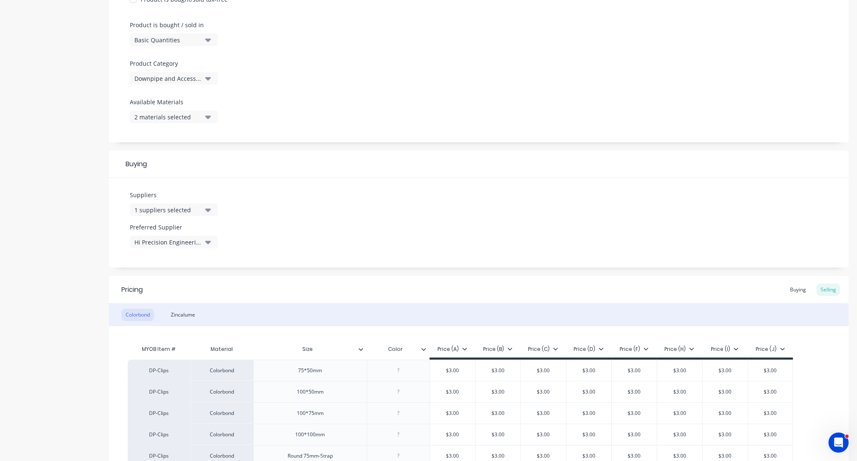
scroll to position [213, 0]
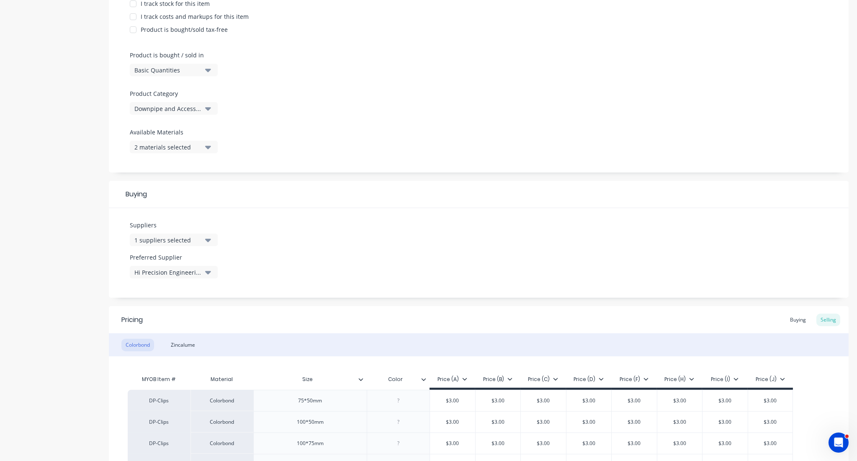
click at [78, 269] on div "Product details Collaborate Order History" at bounding box center [52, 207] width 88 height 768
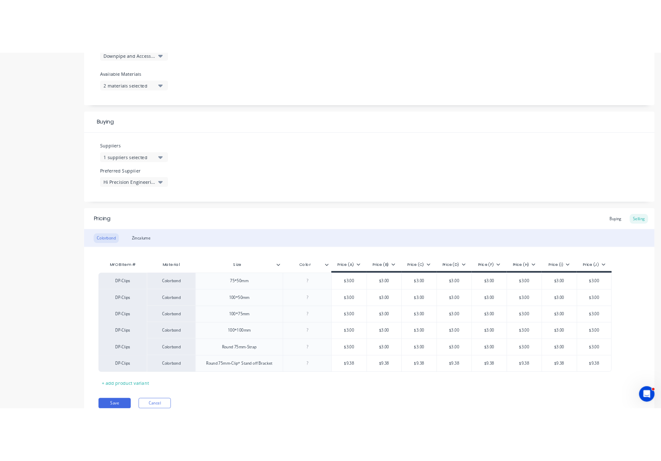
scroll to position [352, 0]
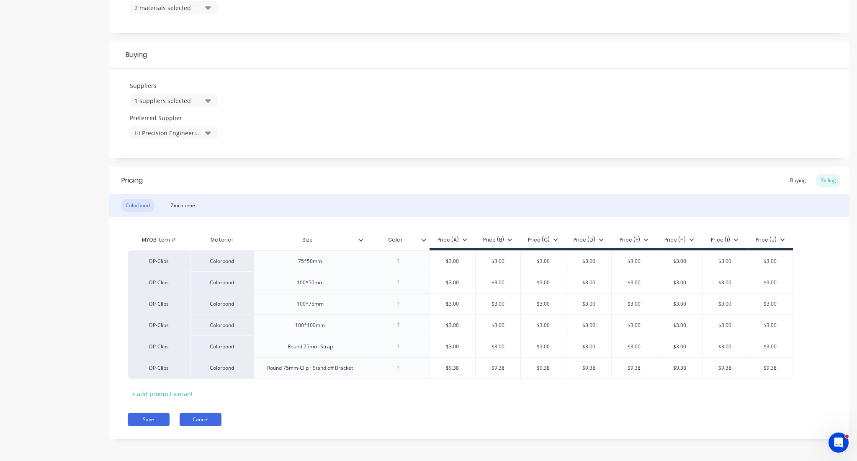
click at [207, 421] on button "Cancel" at bounding box center [201, 419] width 42 height 13
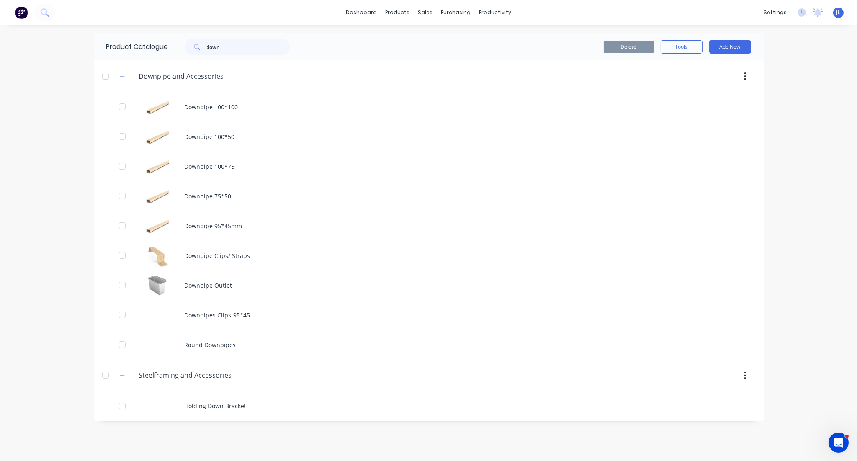
click at [587, 83] on div "dashboard products sales purchasing productivity dashboard products Product Cat…" at bounding box center [428, 230] width 857 height 461
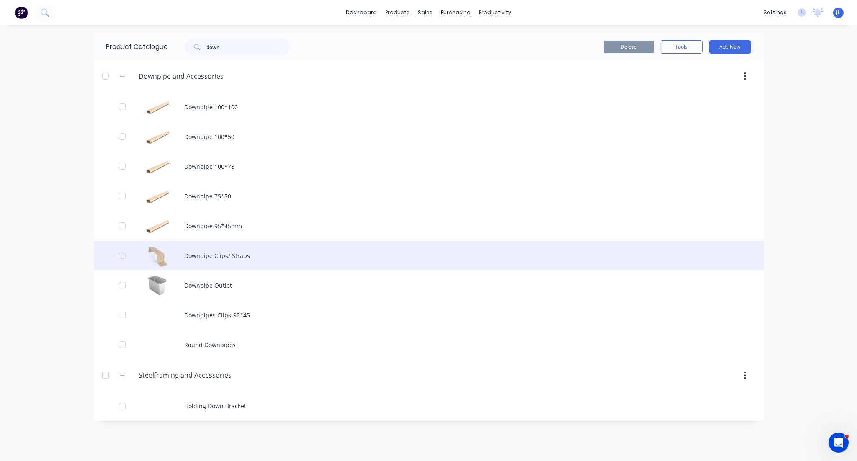
click at [219, 254] on div "Downpipe Clips/ Straps" at bounding box center [429, 256] width 670 height 30
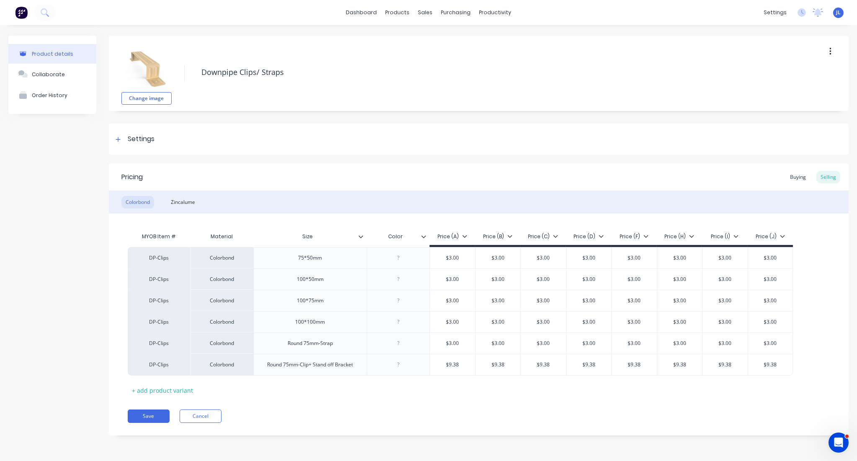
click at [587, 426] on div "Pricing Buying Selling Colorbond Zincalume MYOB Item # Material Size Color Pric…" at bounding box center [479, 299] width 740 height 272
click at [282, 116] on div "Change image Downpipe Clips/ Straps Settings Product Options I buy this item I …" at bounding box center [479, 242] width 740 height 413
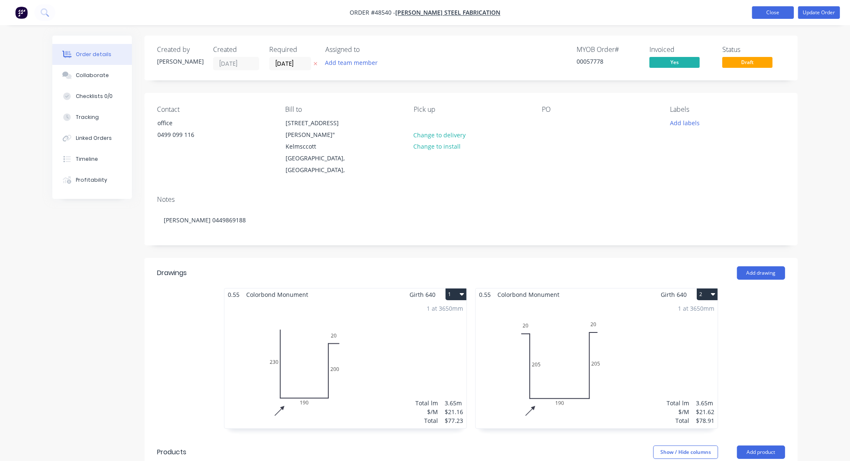
click at [769, 13] on button "Close" at bounding box center [773, 12] width 42 height 13
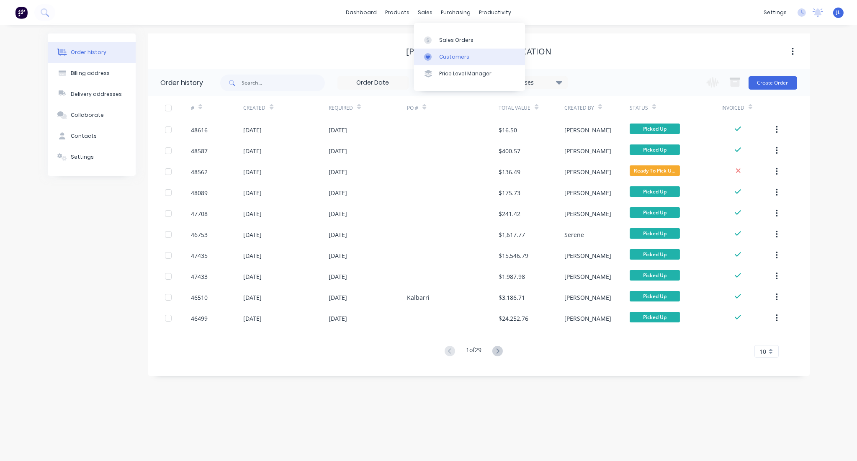
click at [450, 59] on div "Customers" at bounding box center [454, 57] width 30 height 8
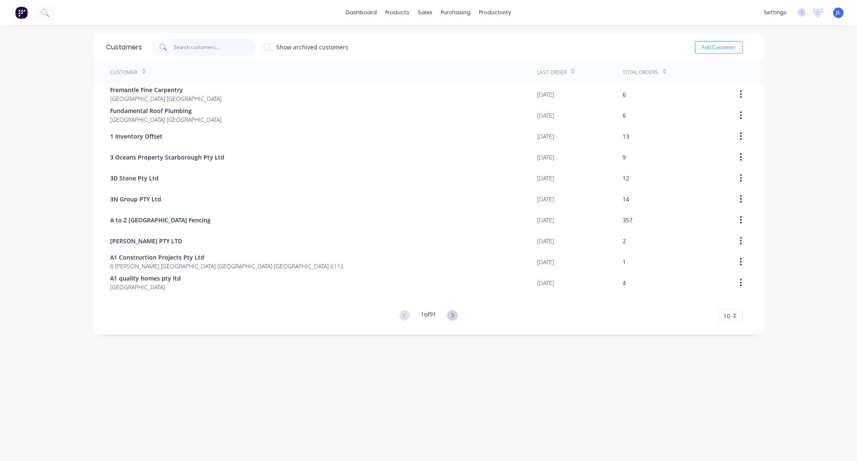
click at [197, 48] on input "text" at bounding box center [215, 47] width 82 height 17
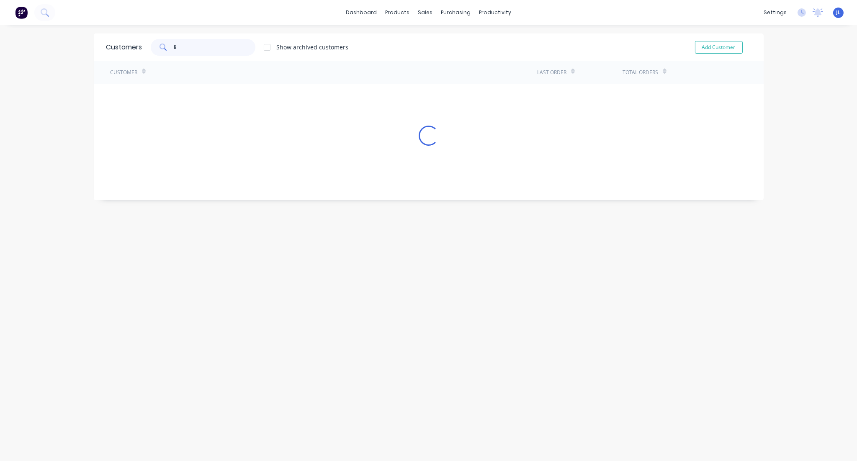
type input "l"
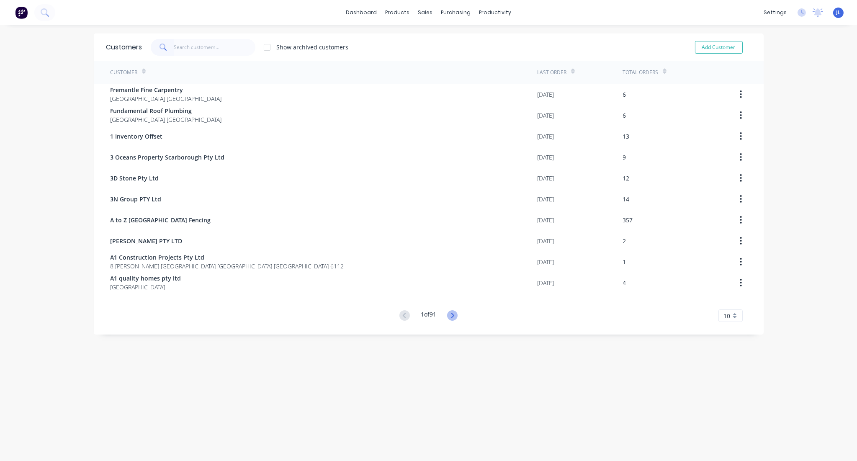
click at [452, 318] on icon at bounding box center [452, 315] width 10 height 10
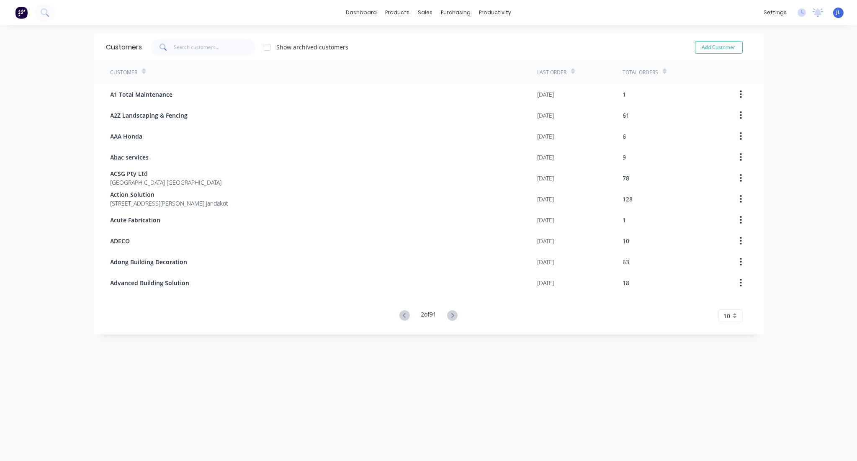
click at [153, 346] on div "Customers Show archived customers Add Customer Customer Last Order Total Orders…" at bounding box center [429, 252] width 670 height 436
click at [201, 44] on input "text" at bounding box center [215, 47] width 82 height 17
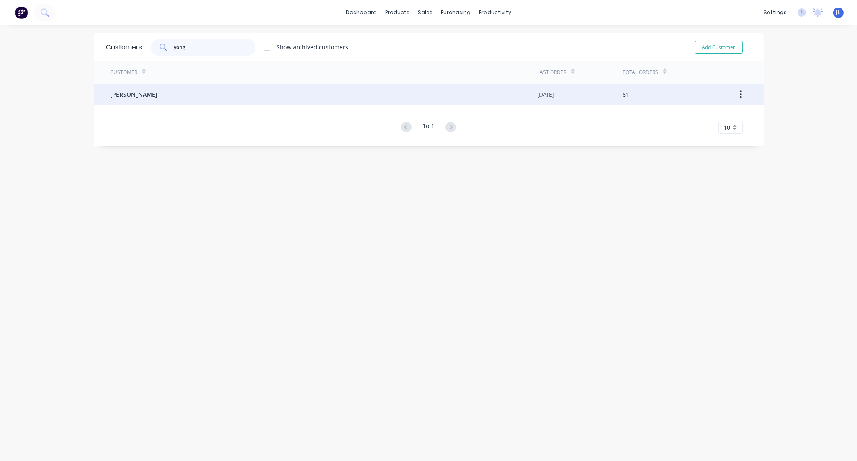
type input "yong"
click at [190, 90] on div "[PERSON_NAME]" at bounding box center [324, 94] width 427 height 21
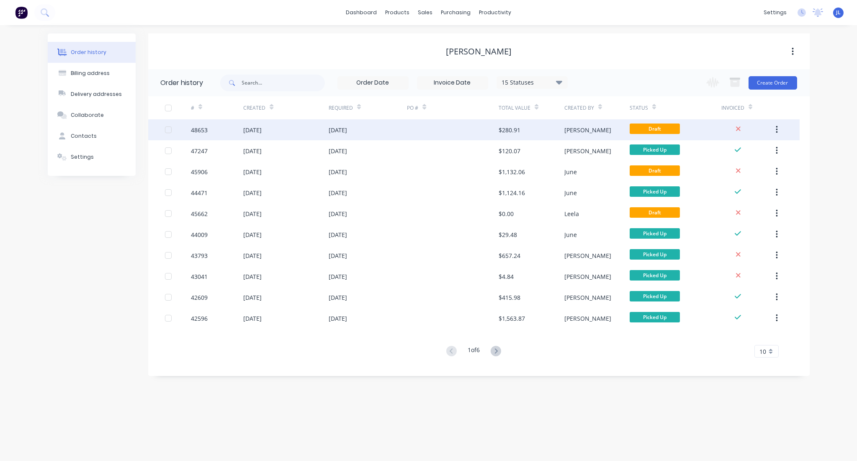
click at [299, 126] on div "[DATE]" at bounding box center [285, 129] width 85 height 21
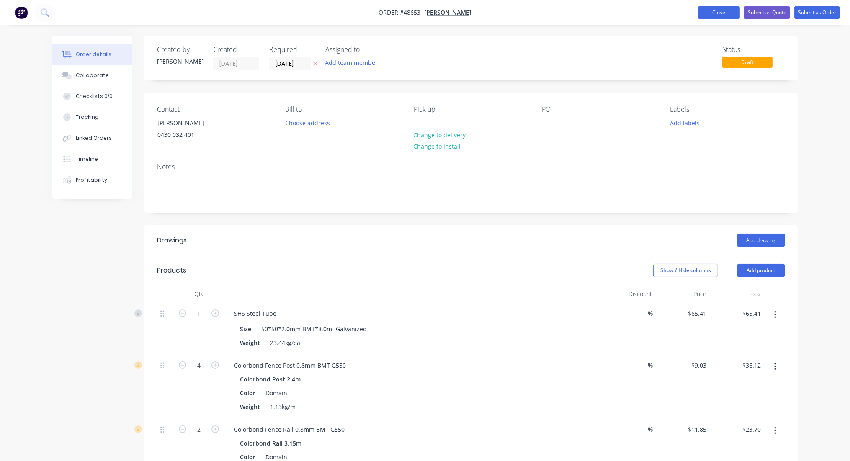
click at [726, 13] on button "Close" at bounding box center [719, 12] width 42 height 13
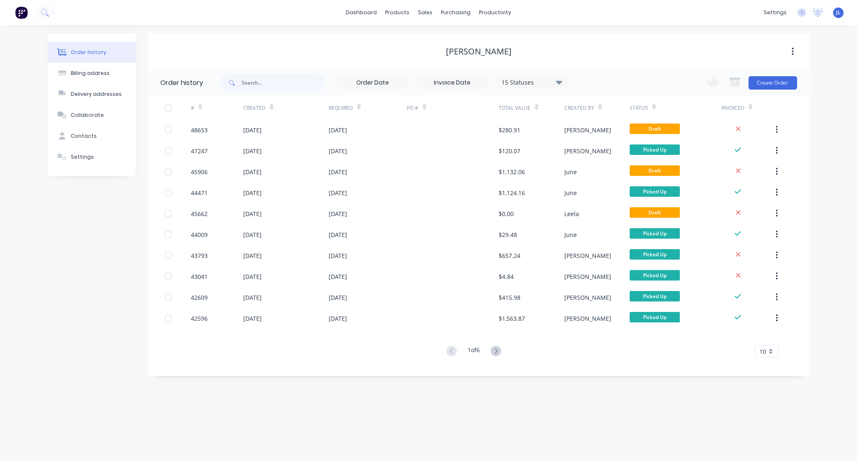
click at [700, 8] on div "dashboard products sales purchasing productivity dashboard products Product Cat…" at bounding box center [428, 12] width 857 height 25
